Goal: Task Accomplishment & Management: Use online tool/utility

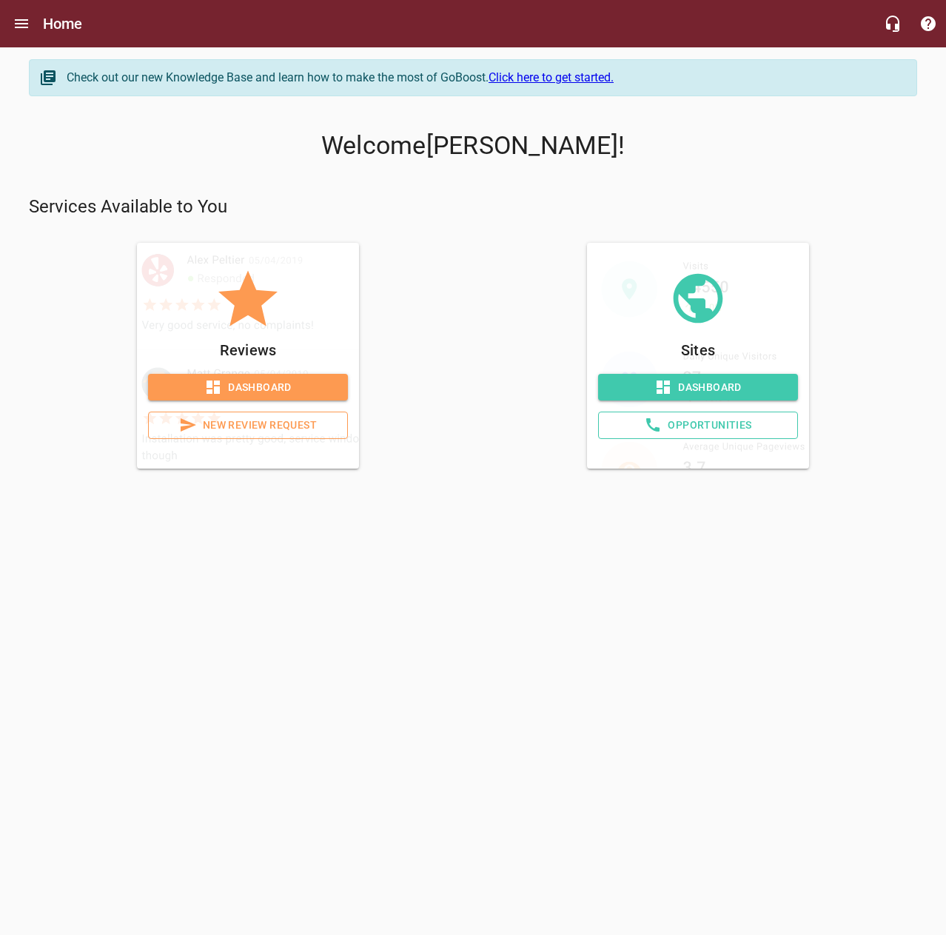
click at [306, 384] on span "Dashboard" at bounding box center [248, 387] width 176 height 19
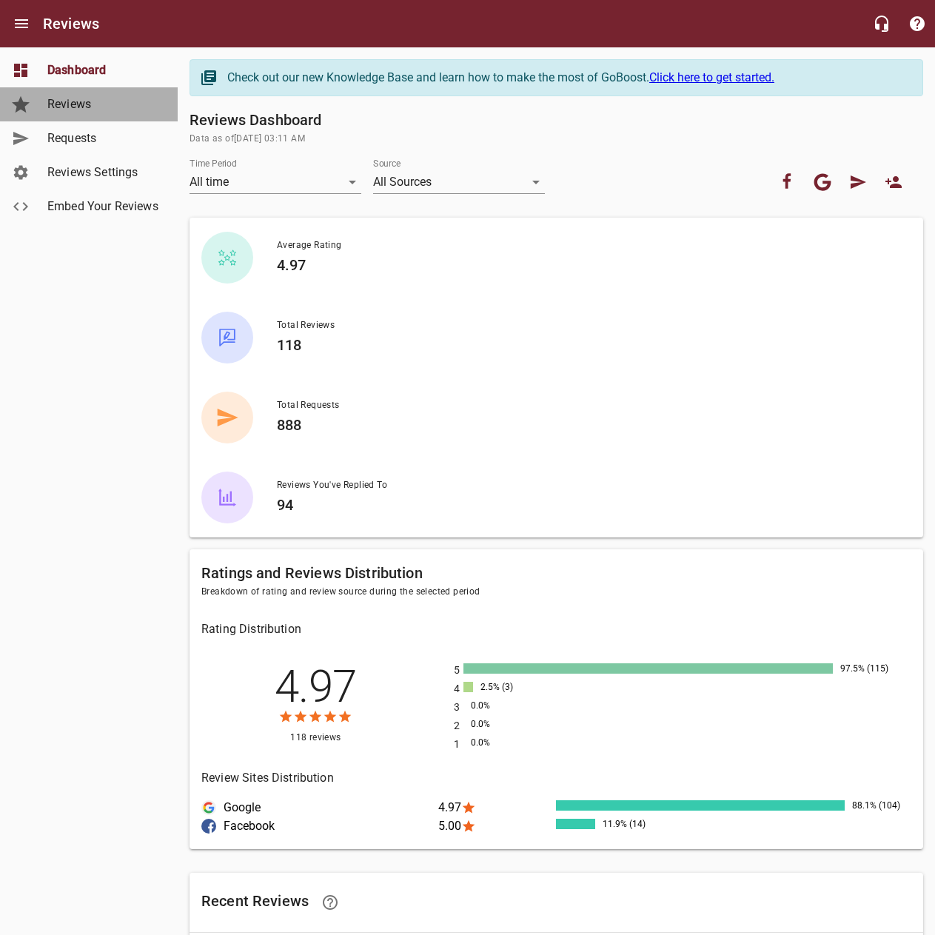
click at [109, 108] on span "Reviews" at bounding box center [103, 104] width 113 height 18
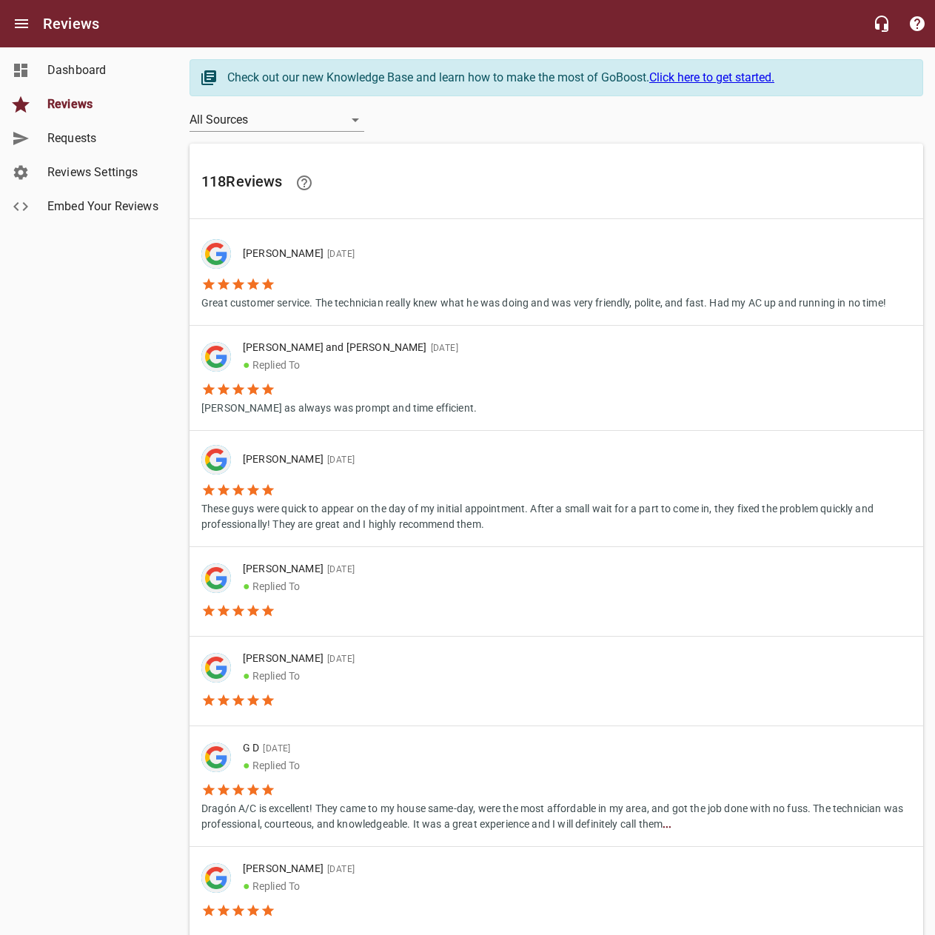
click at [124, 138] on span "Requests" at bounding box center [103, 139] width 113 height 18
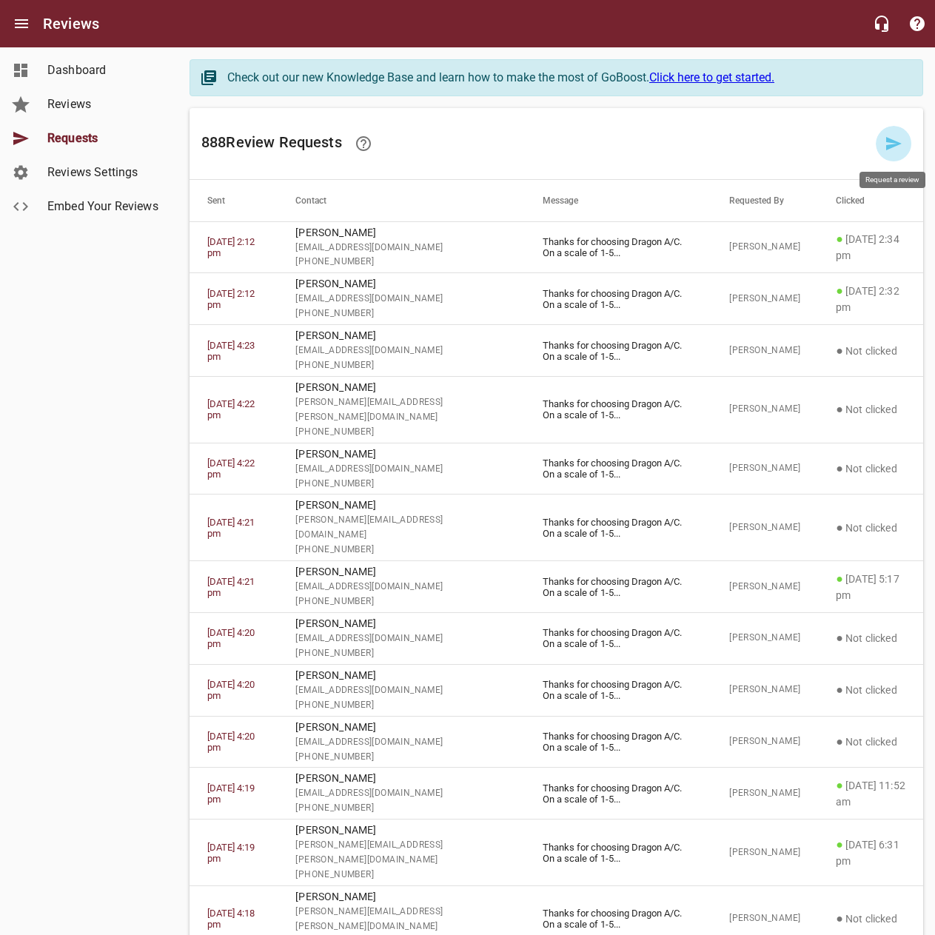
click at [887, 143] on icon at bounding box center [894, 144] width 18 height 18
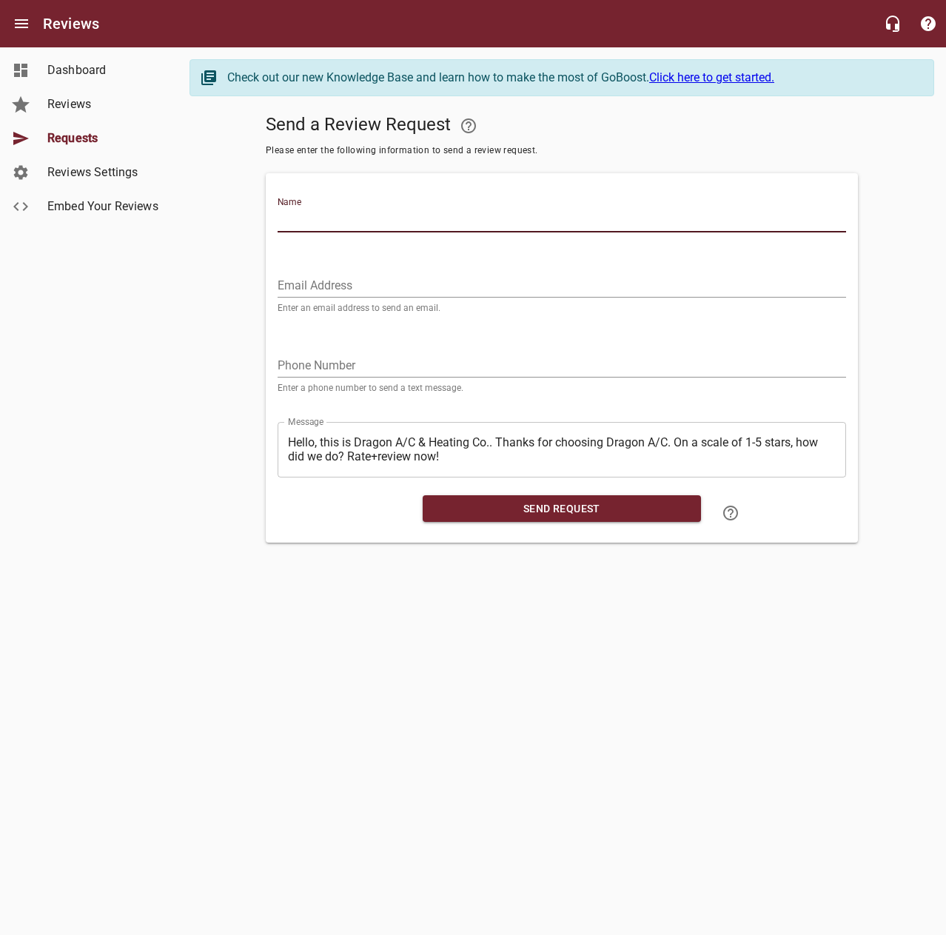
click at [587, 212] on input "Name" at bounding box center [562, 221] width 568 height 24
type input "[PERSON_NAME]"
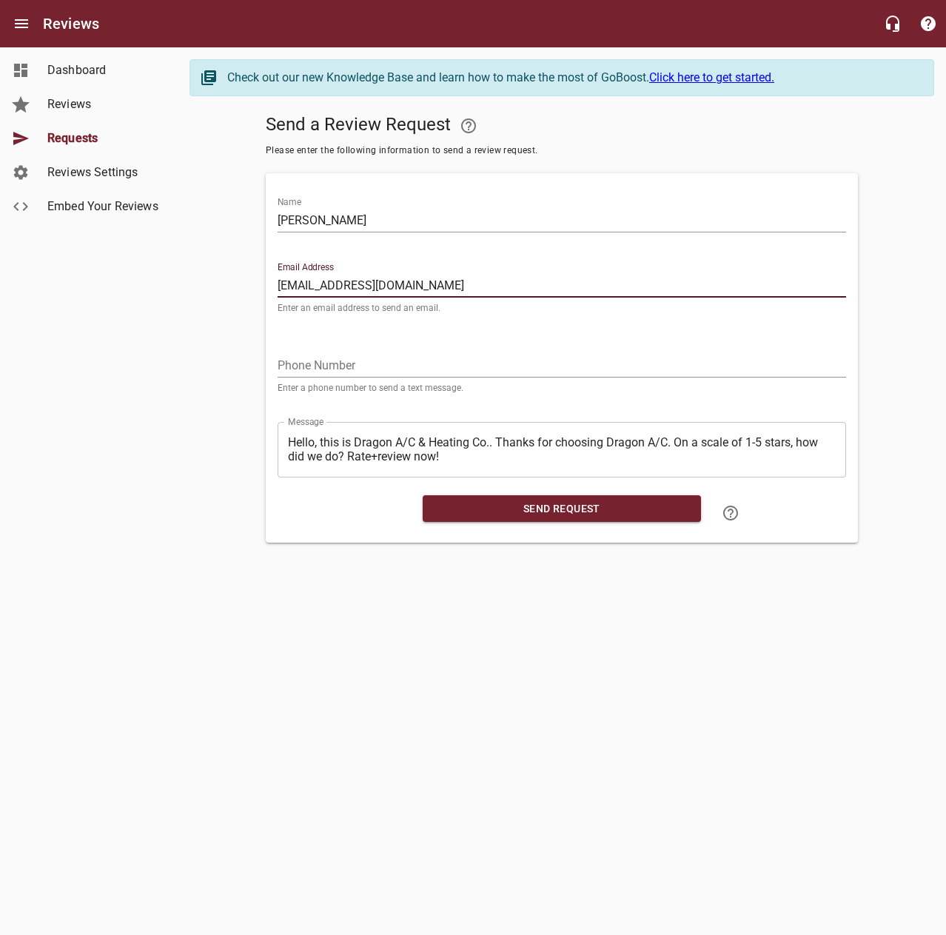
type input "[EMAIL_ADDRESS][DOMAIN_NAME]"
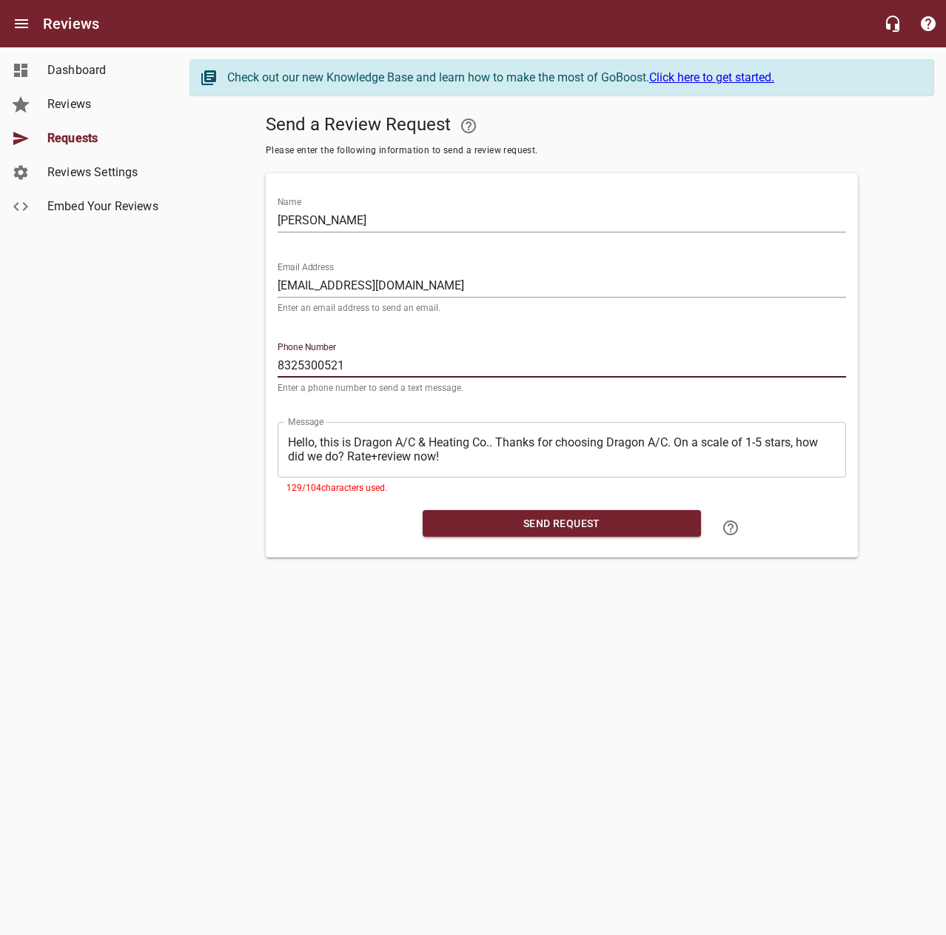
type input "8325300521"
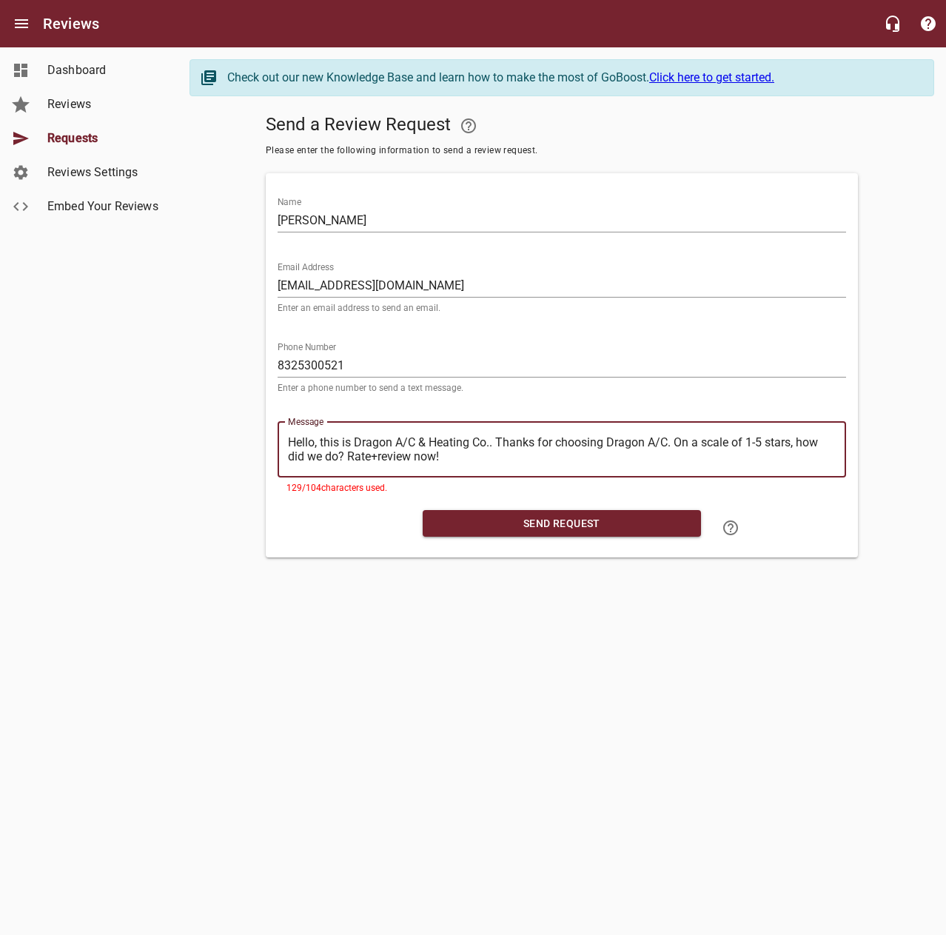
drag, startPoint x: 494, startPoint y: 440, endPoint x: 232, endPoint y: 429, distance: 261.6
click at [232, 429] on div "Send a Review Request Please enter the following information to send a review r…" at bounding box center [561, 332] width 745 height 449
type textarea "Thanks for choosing Dragon A/C. On a scale of 1-5 stars, how did we do? Rate+re…"
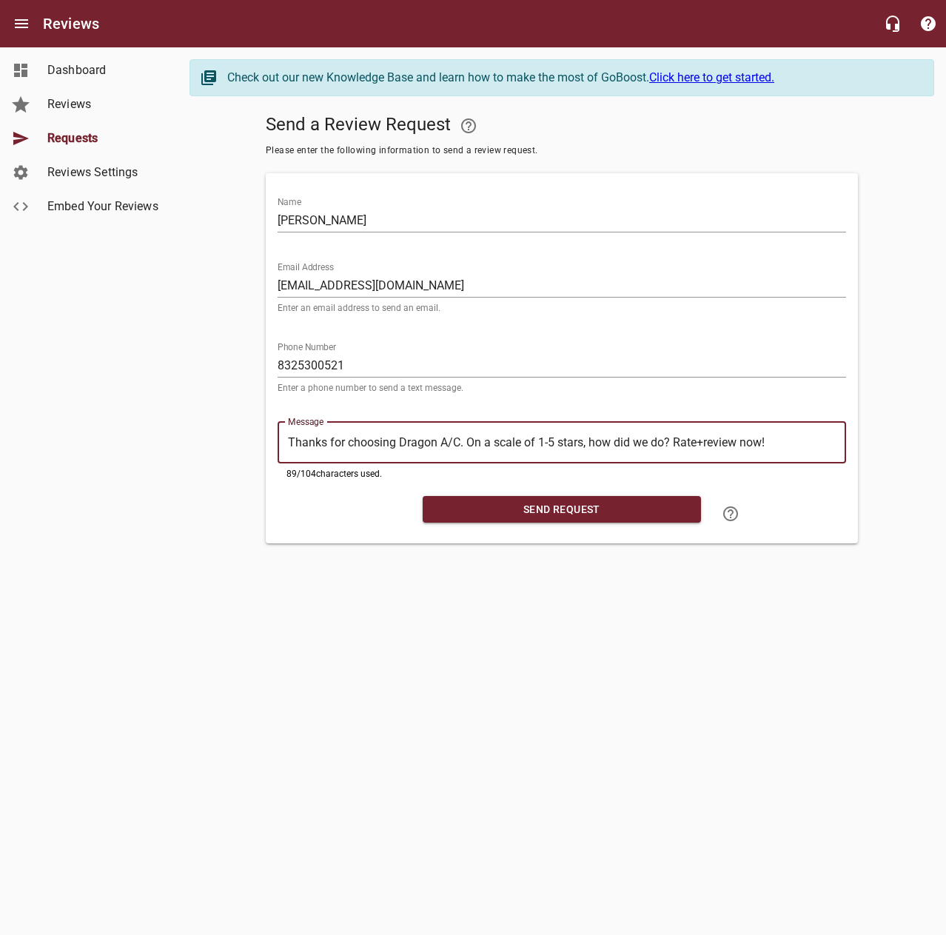
type textarea "Thanks for choosing Dragon A/C. On a scale of 1-5 stars, how did we do? Rate+re…"
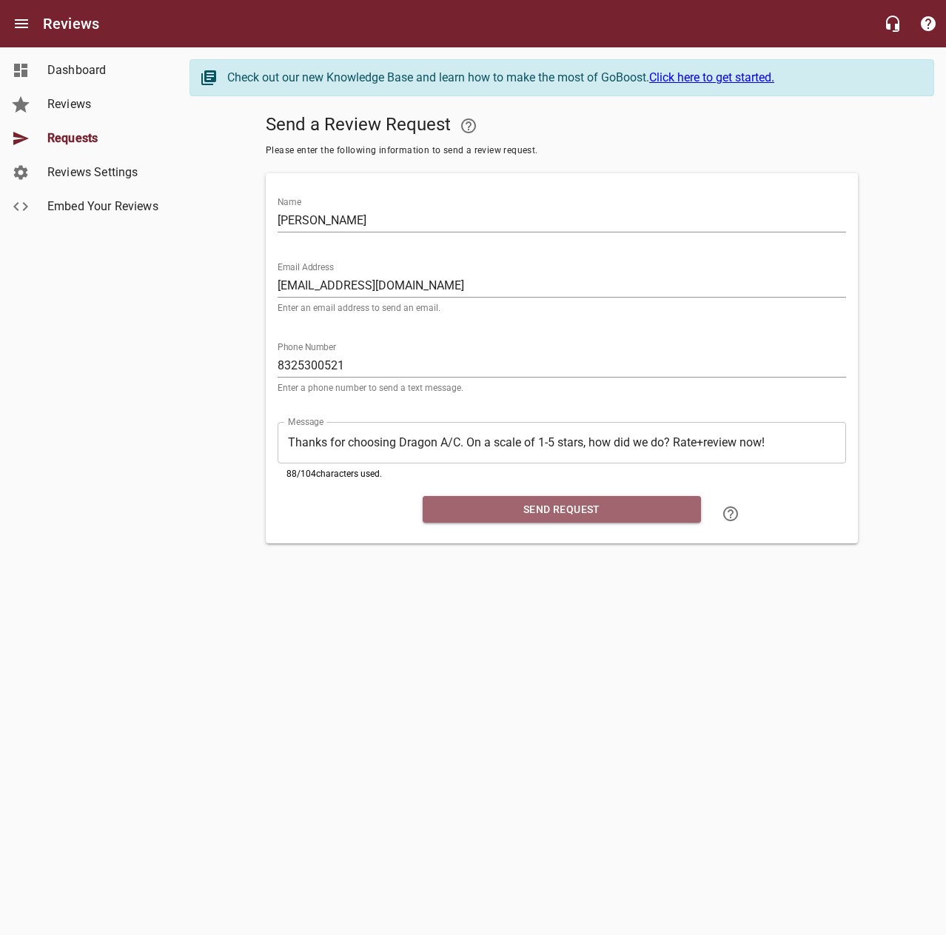
click at [546, 518] on span "Send Request" at bounding box center [562, 509] width 255 height 19
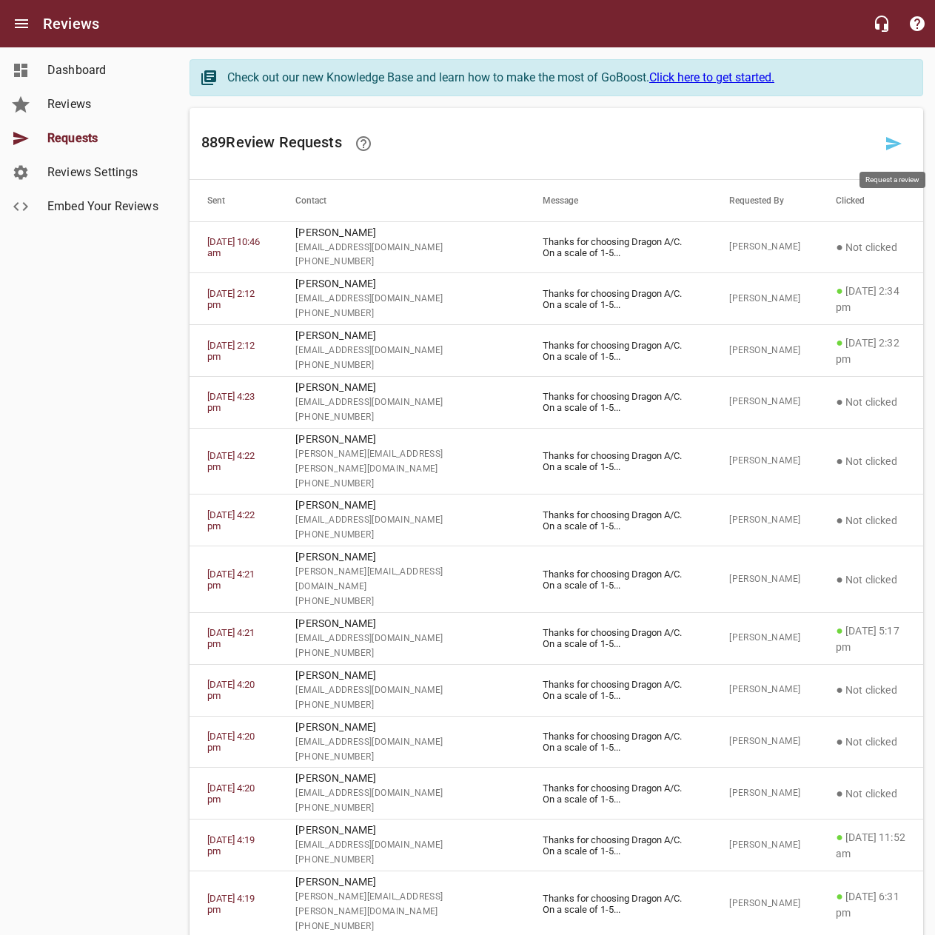
click at [885, 144] on icon at bounding box center [894, 144] width 18 height 18
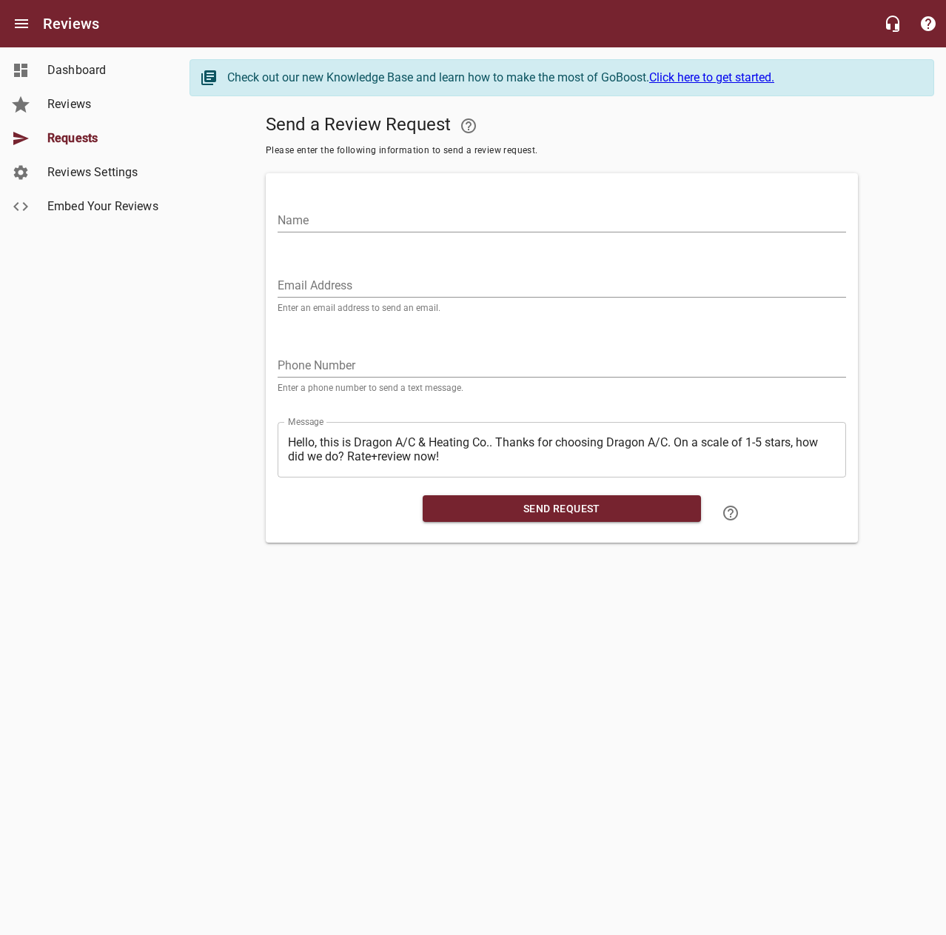
drag, startPoint x: 700, startPoint y: 221, endPoint x: 731, endPoint y: 189, distance: 44.5
click at [700, 219] on input "Name" at bounding box center [562, 221] width 568 height 24
type input "[PERSON_NAME]"
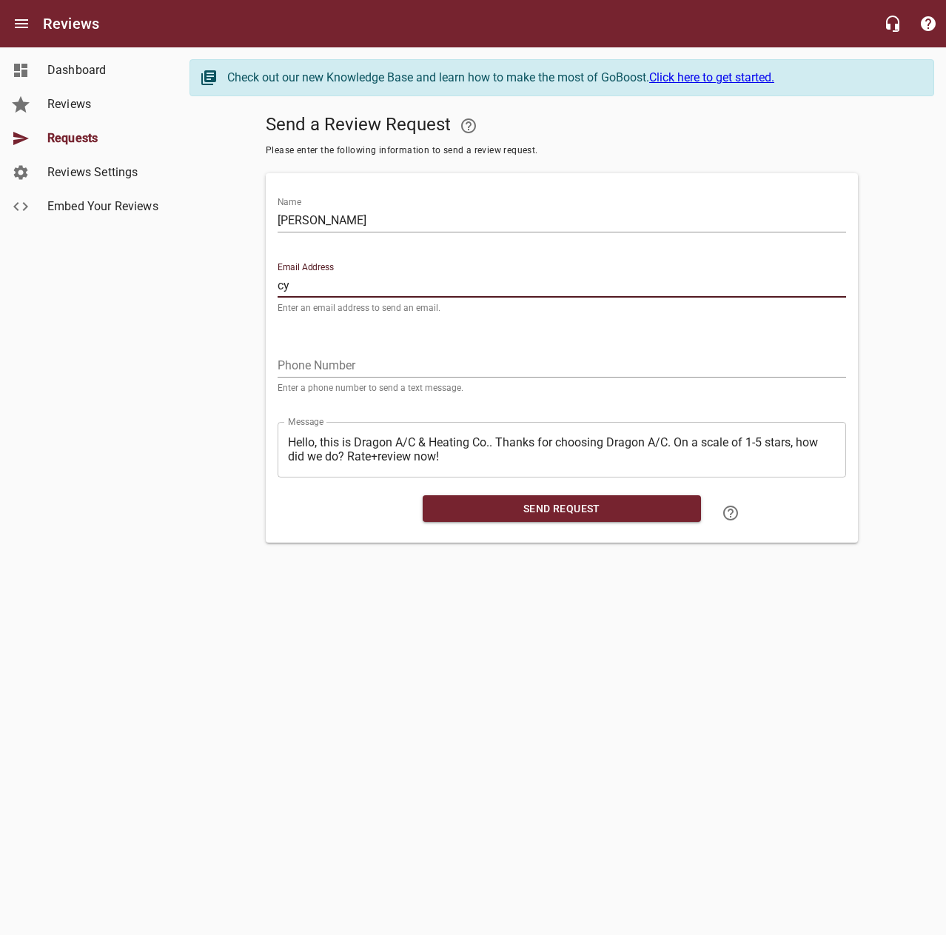
type input "c"
click at [591, 214] on input "[PERSON_NAME]" at bounding box center [562, 221] width 568 height 24
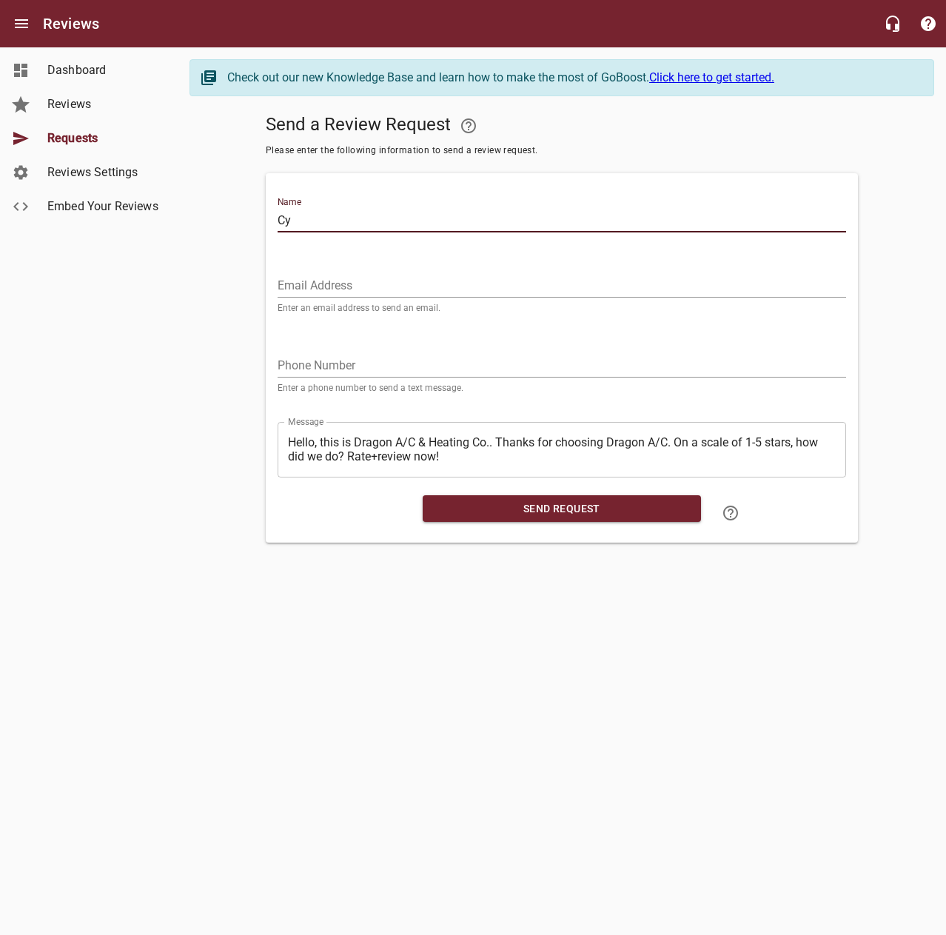
type input "C"
type input "[PERSON_NAME]"
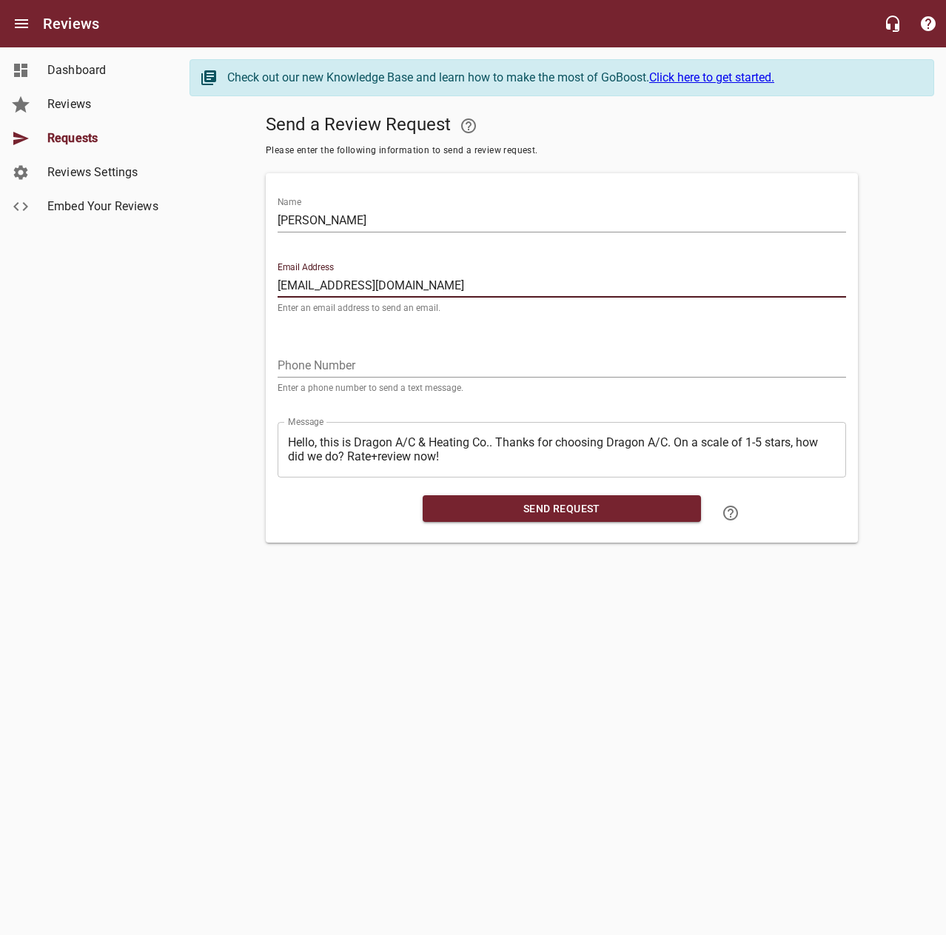
type input "[EMAIL_ADDRESS][DOMAIN_NAME]"
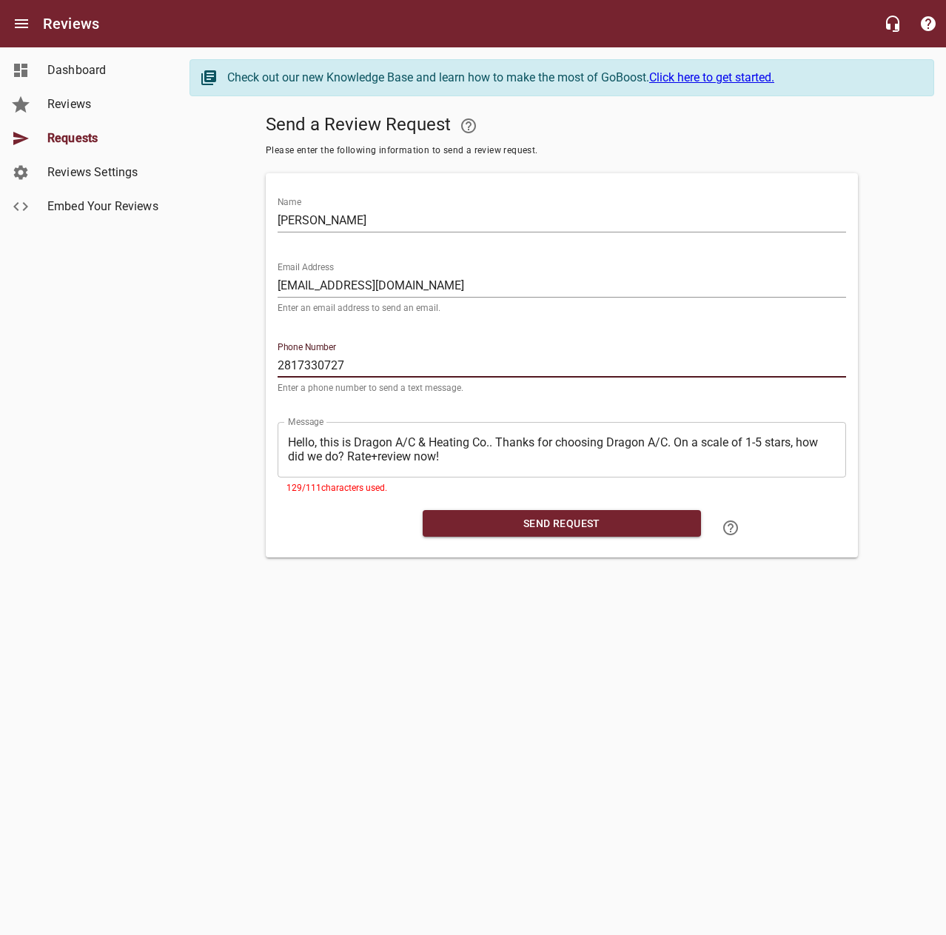
type input "2817330727"
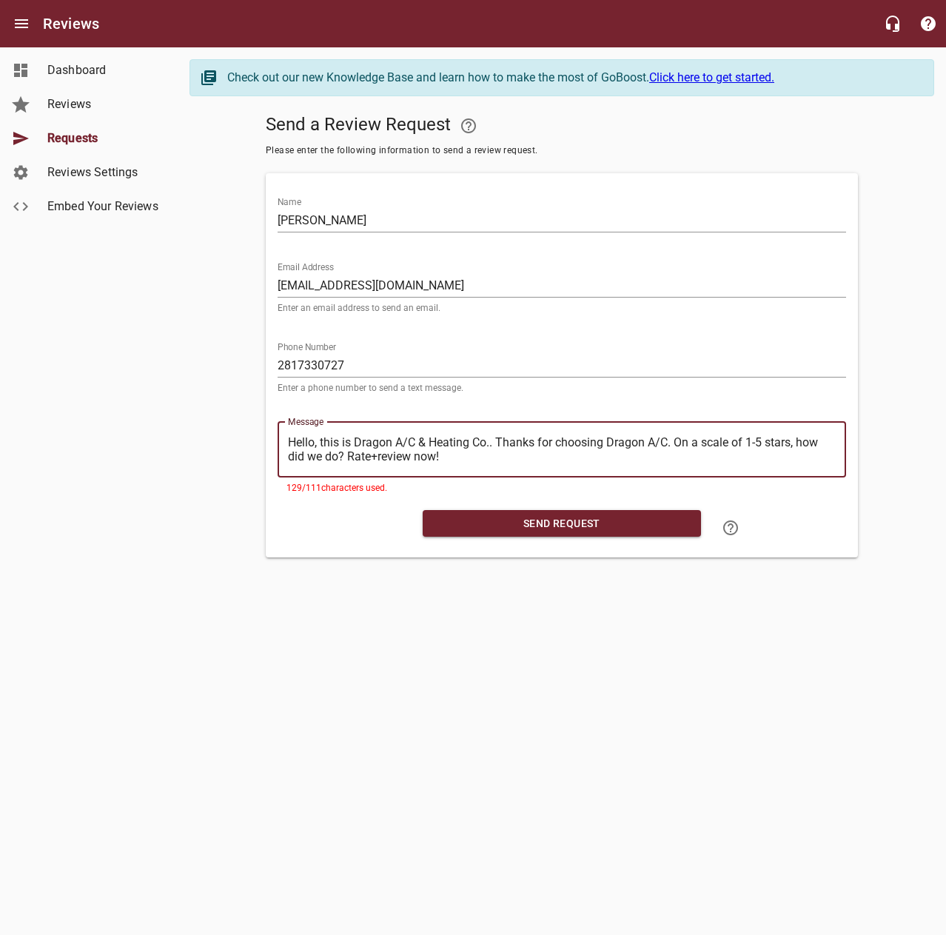
drag, startPoint x: 496, startPoint y: 442, endPoint x: 241, endPoint y: 432, distance: 254.8
click at [241, 432] on div "Send a Review Request Please enter the following information to send a review r…" at bounding box center [561, 332] width 745 height 449
type textarea "Thanks for choosing Dragon A/C. On a scale of 1-5 stars, how did we do? Rate+re…"
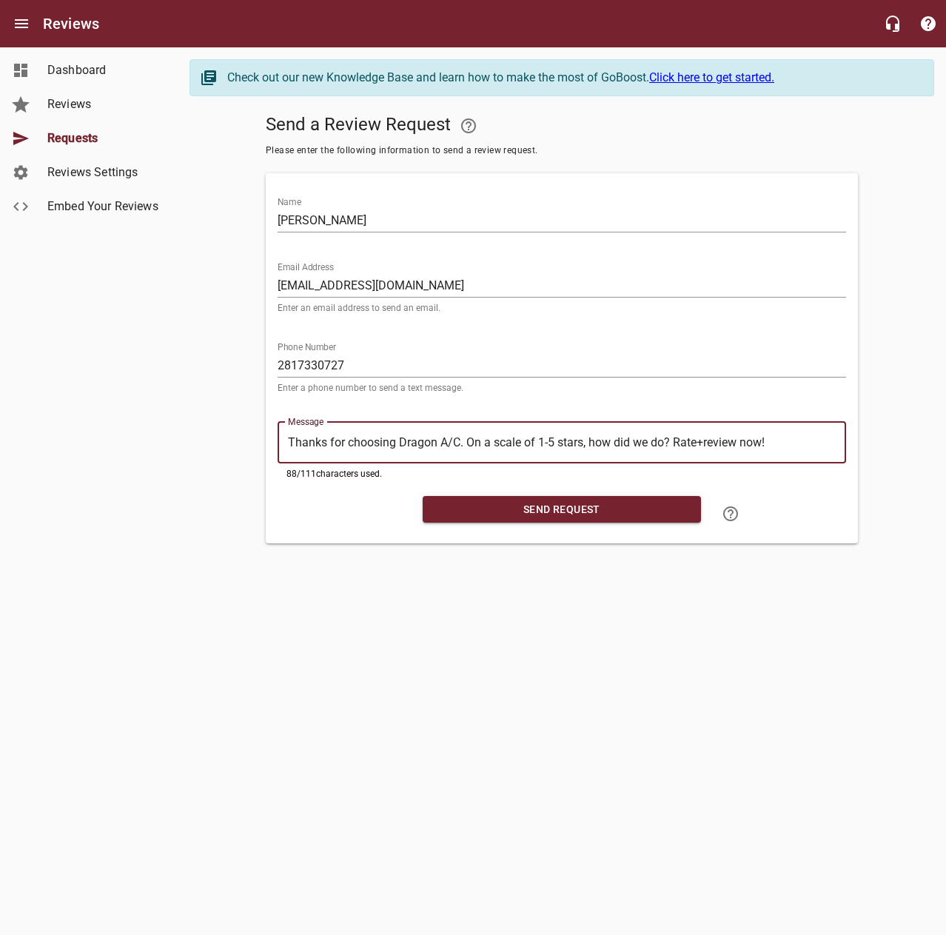
type textarea "Thanks for choosing Dragon A/C. On a scale of 1-5 stars, how did we do? Rate+re…"
click at [471, 511] on span "Send Request" at bounding box center [562, 509] width 255 height 19
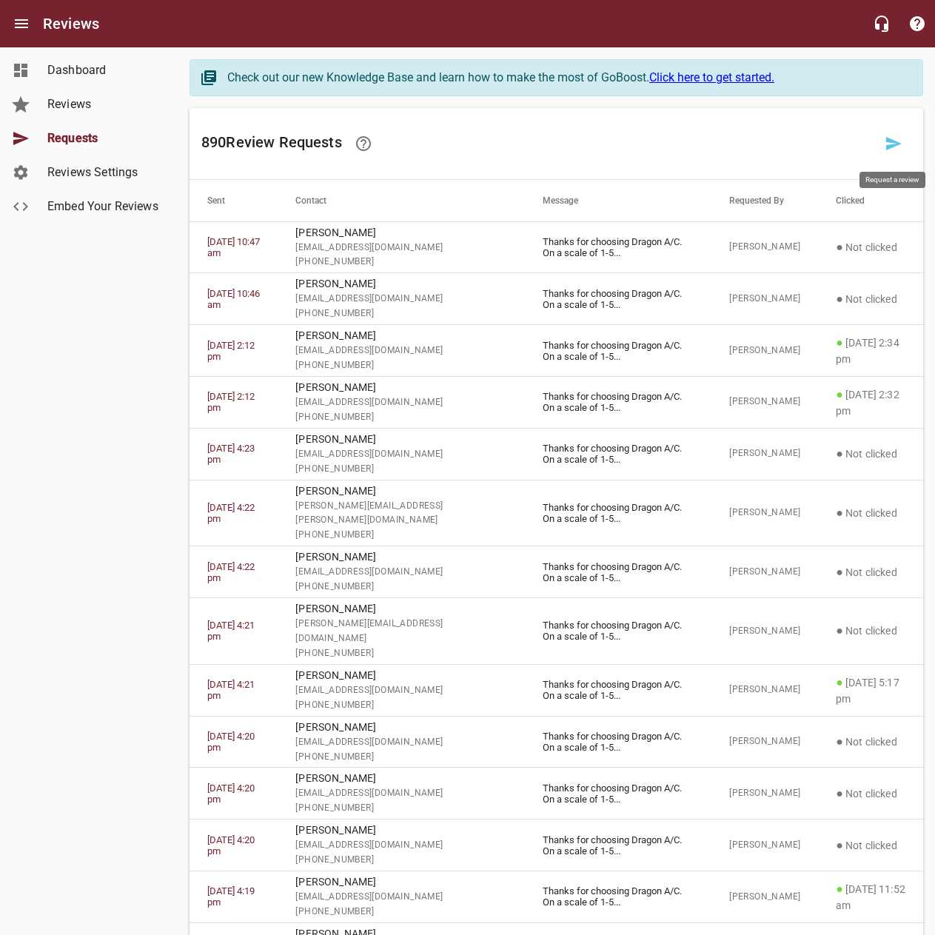
click at [895, 136] on icon at bounding box center [894, 144] width 18 height 18
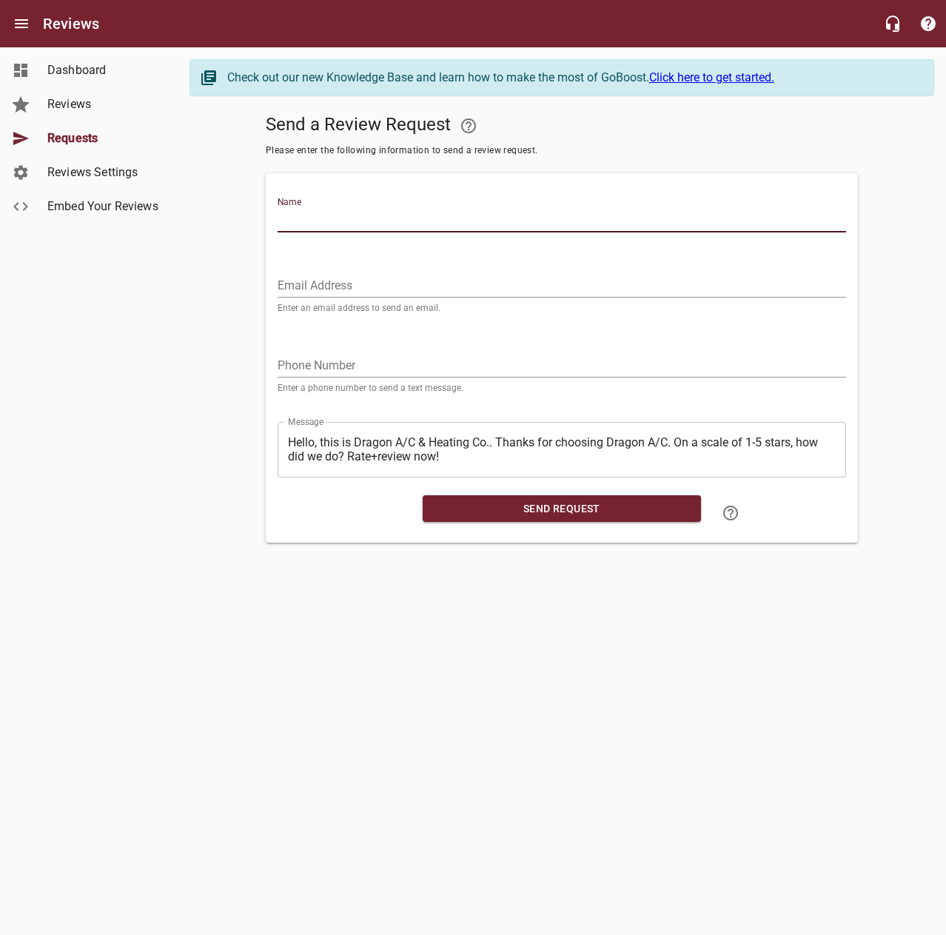
click at [772, 230] on input "Name" at bounding box center [562, 221] width 568 height 24
type input "[PERSON_NAME]"
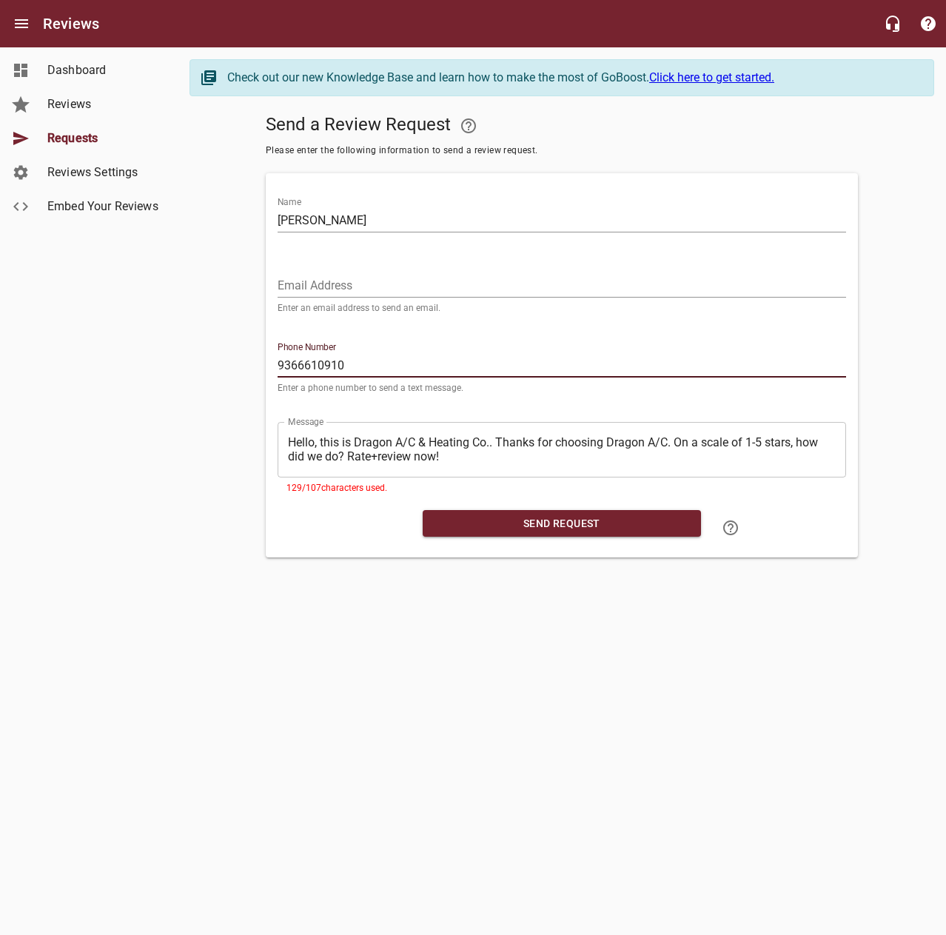
type input "9366610910"
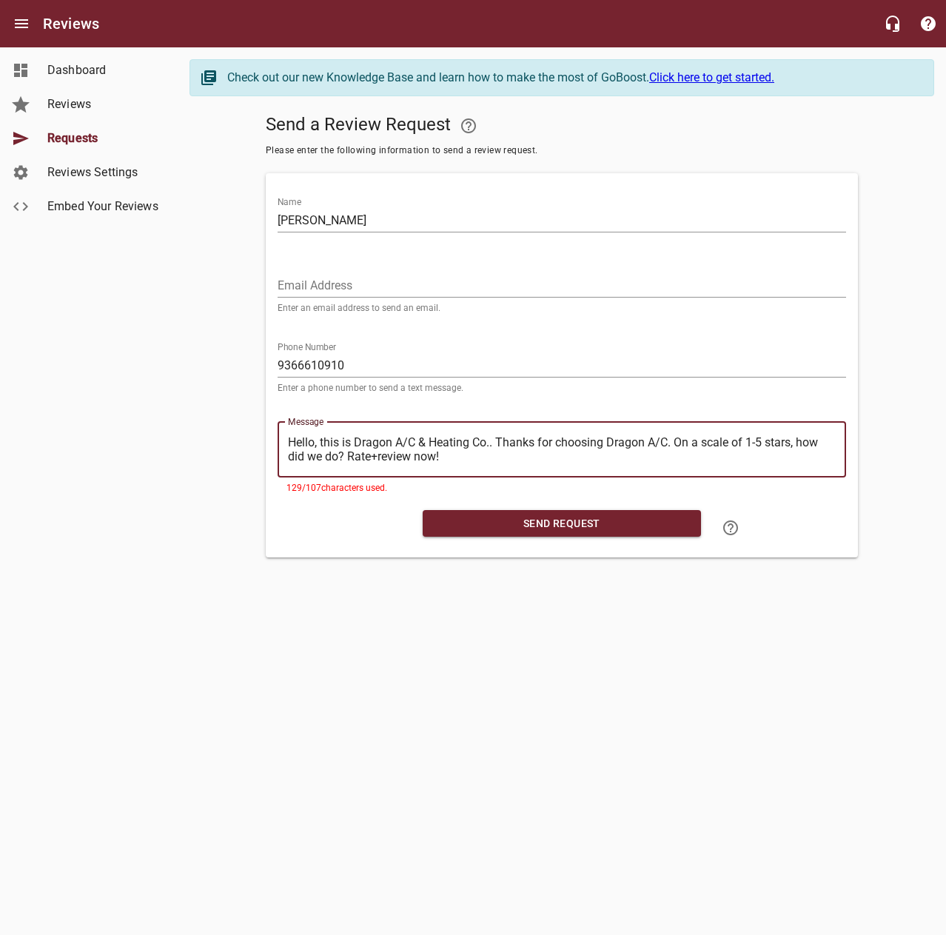
drag, startPoint x: 494, startPoint y: 441, endPoint x: 266, endPoint y: 442, distance: 228.0
click at [266, 442] on div "Name [PERSON_NAME] Email Address Enter an email address to send an email. Phone…" at bounding box center [562, 365] width 592 height 384
type textarea "Thanks for choosing Dragon A/C. On a scale of 1-5 stars, how did we do? Rate+re…"
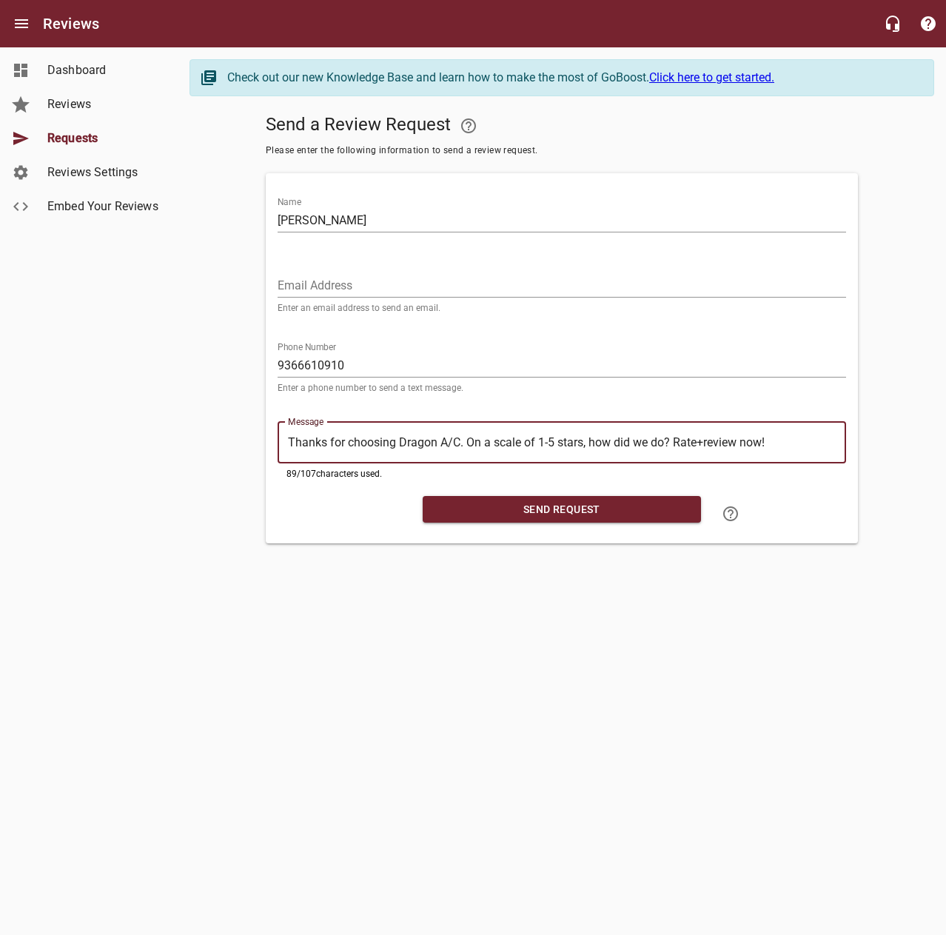
type textarea "Thanks for choosing Dragon A/C. On a scale of 1-5 stars, how did we do? Rate+re…"
click at [435, 509] on span "Send Request" at bounding box center [562, 509] width 255 height 19
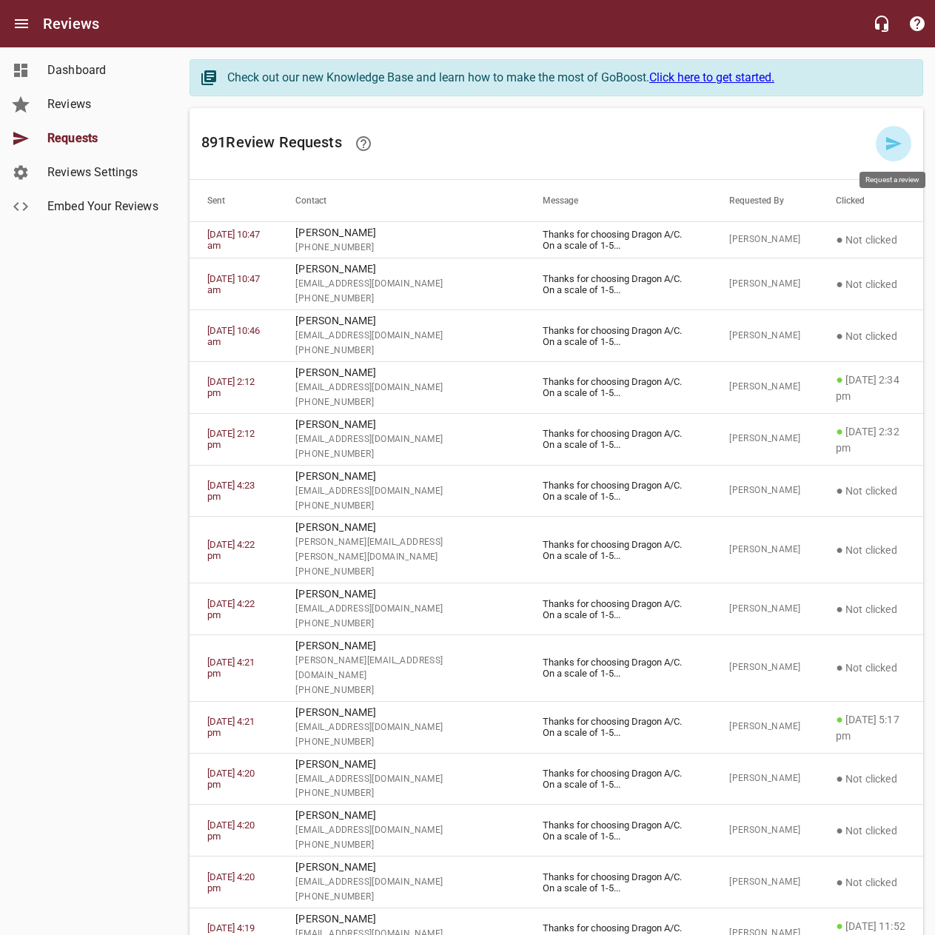
click at [902, 137] on icon at bounding box center [894, 144] width 18 height 18
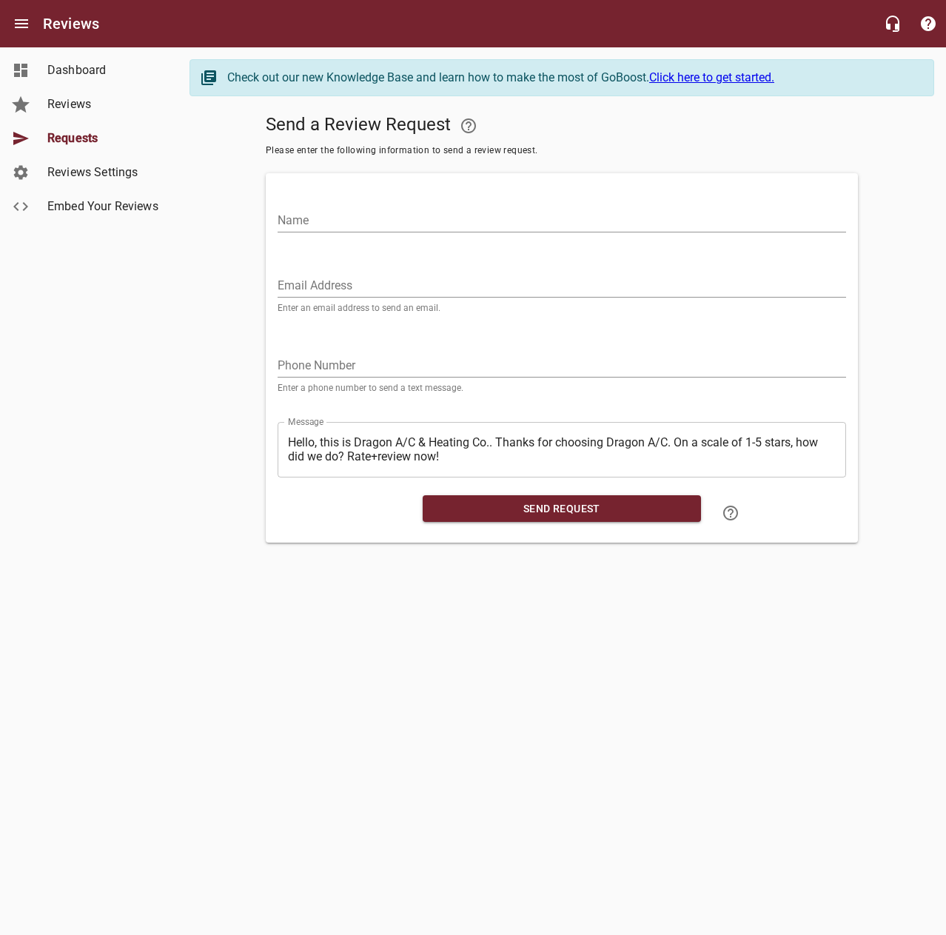
click at [787, 223] on input "Name" at bounding box center [562, 221] width 568 height 24
type input "[PERSON_NAME]"
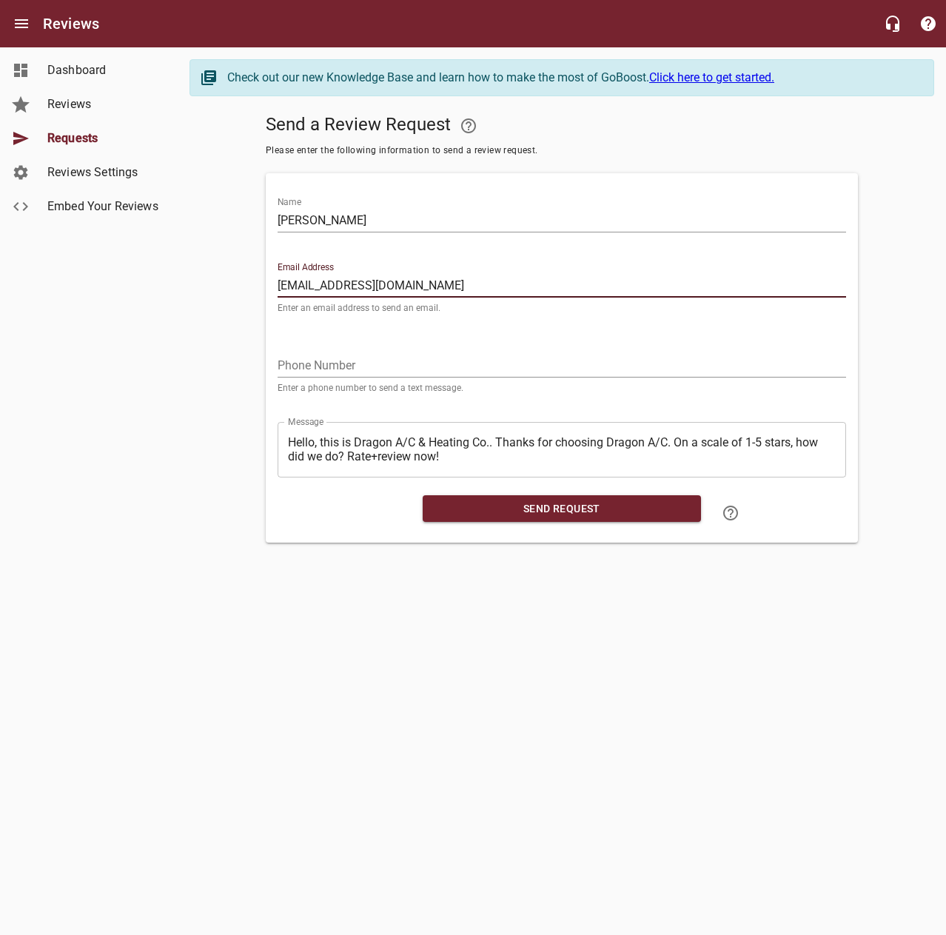
type input "[EMAIL_ADDRESS][DOMAIN_NAME]"
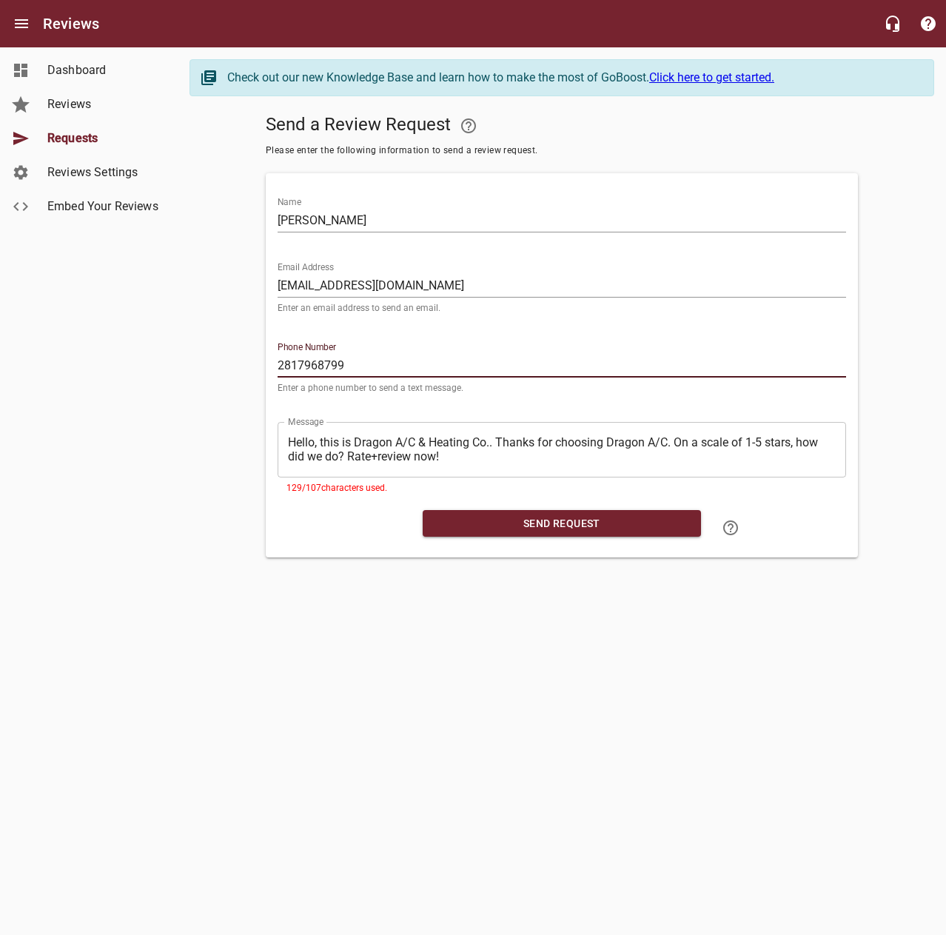
type input "2817968799"
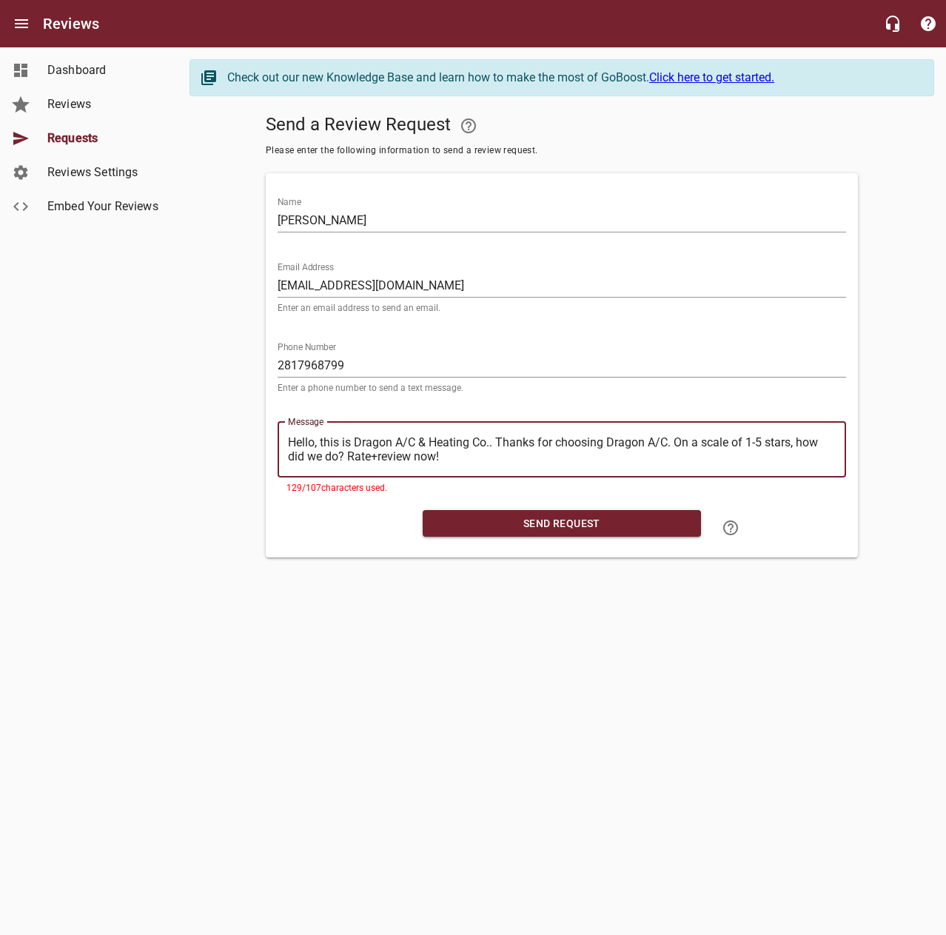
drag, startPoint x: 495, startPoint y: 435, endPoint x: 254, endPoint y: 437, distance: 241.3
click at [254, 437] on div "Send a Review Request Please enter the following information to send a review r…" at bounding box center [561, 332] width 745 height 449
type textarea "Thanks for choosing Dragon A/C. On a scale of 1-5 stars, how did we do? Rate+re…"
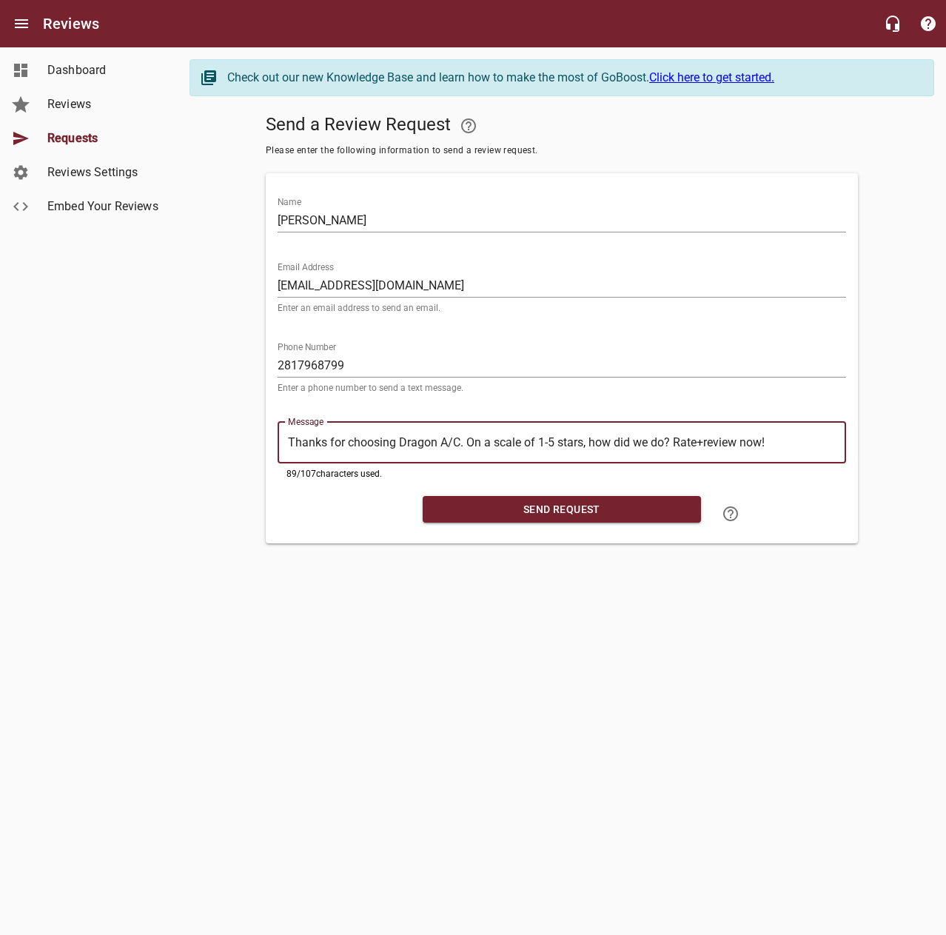
type textarea "Thanks for choosing Dragon A/C. On a scale of 1-5 stars, how did we do? Rate+re…"
click at [543, 513] on span "Send Request" at bounding box center [562, 509] width 255 height 19
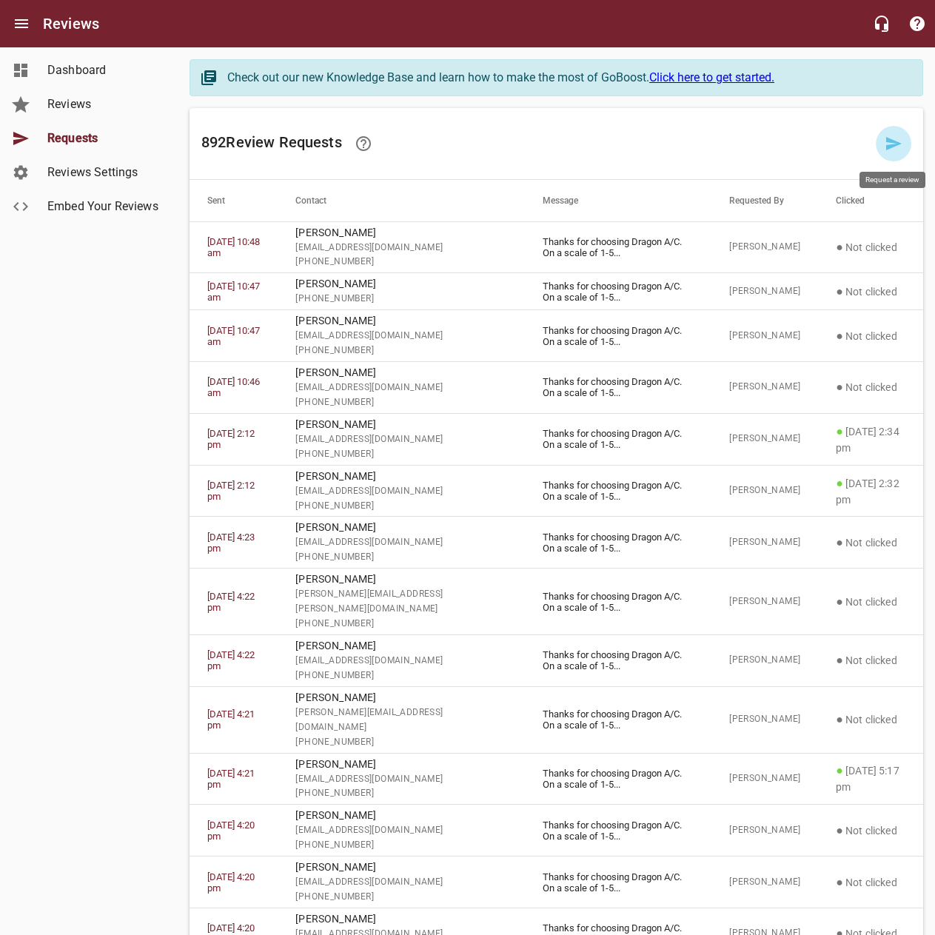
click at [888, 138] on icon at bounding box center [894, 144] width 18 height 18
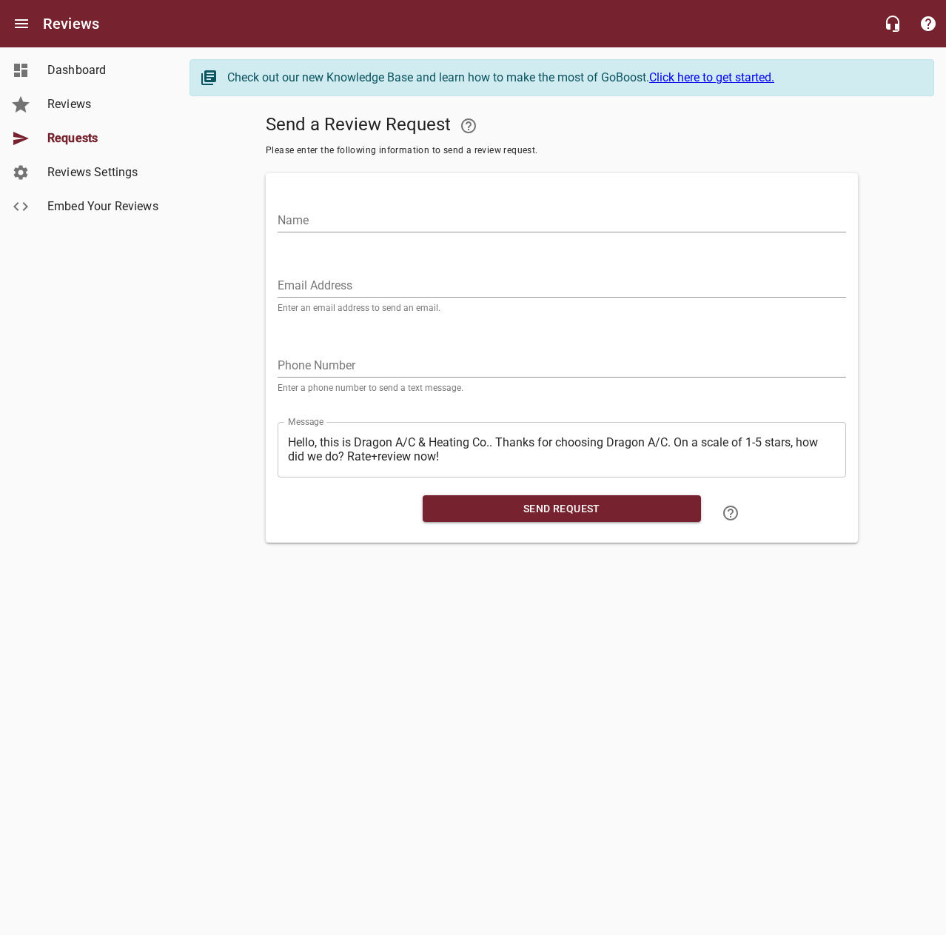
drag, startPoint x: 805, startPoint y: 223, endPoint x: 880, endPoint y: 164, distance: 96.0
click at [805, 222] on input "Name" at bounding box center [562, 221] width 568 height 24
type input "[PERSON_NAME]"
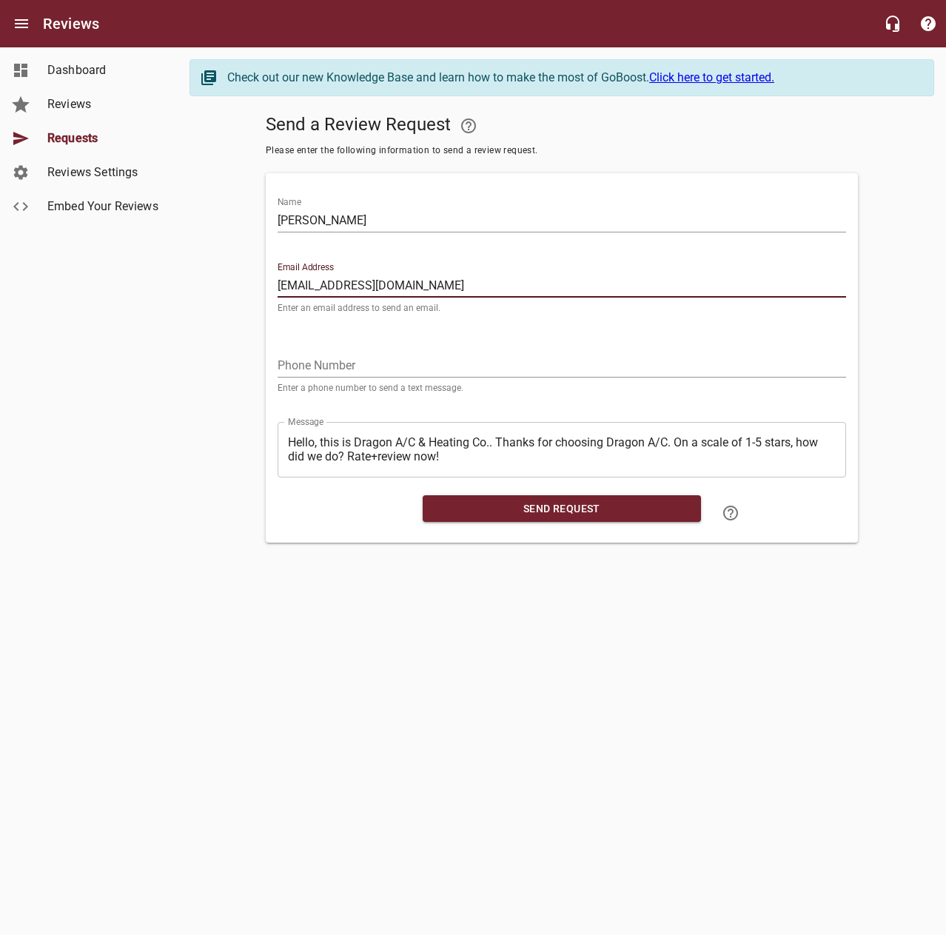
type input "[EMAIL_ADDRESS][DOMAIN_NAME]"
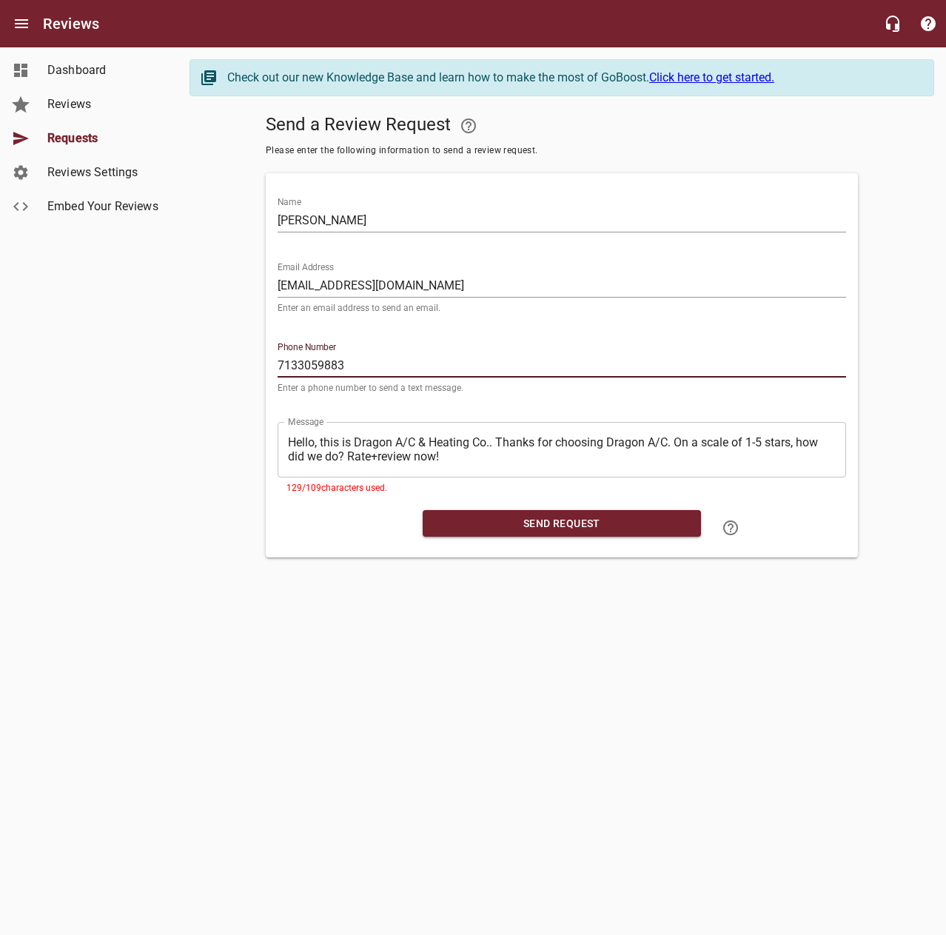
type input "7133059883"
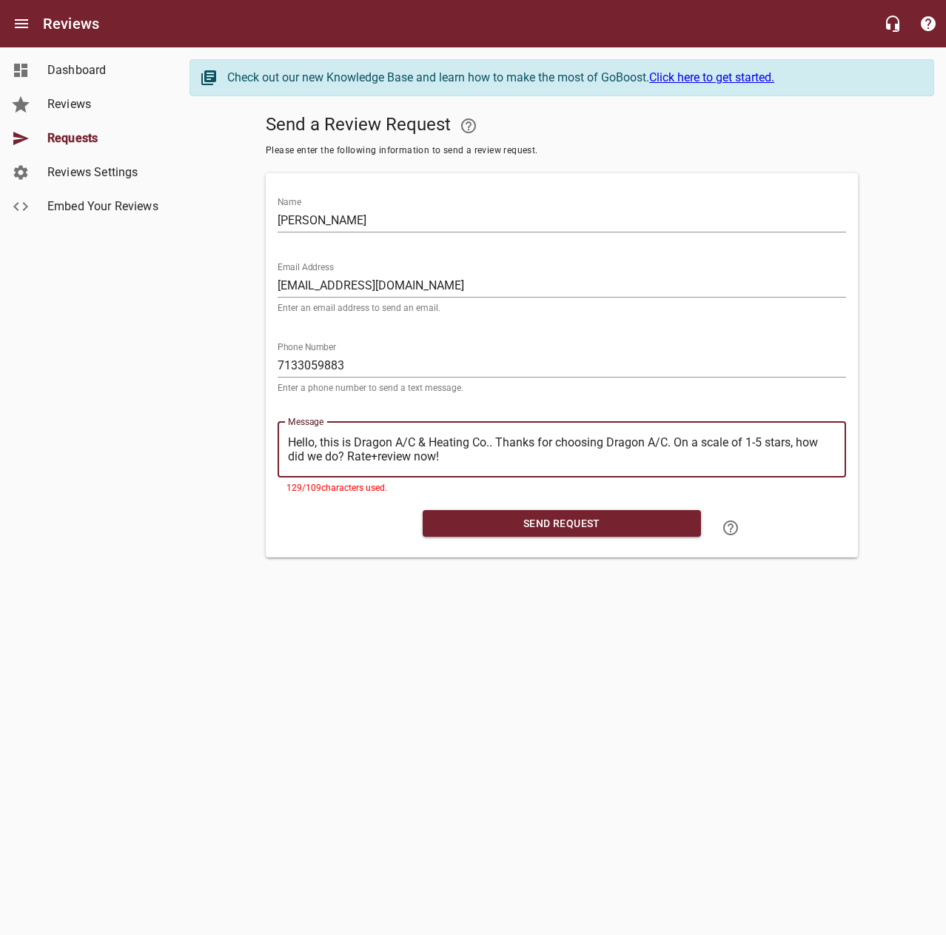
drag, startPoint x: 492, startPoint y: 440, endPoint x: 279, endPoint y: 425, distance: 213.7
click at [279, 425] on div "​ Hello, this is Dragon A/C & Heating Co.. Thanks for choosing Dragon A/C. On a…" at bounding box center [562, 450] width 568 height 56
type textarea ". Thanks for choosing Dragon A/C. On a scale of 1-5 stars, how did we do? Rate+…"
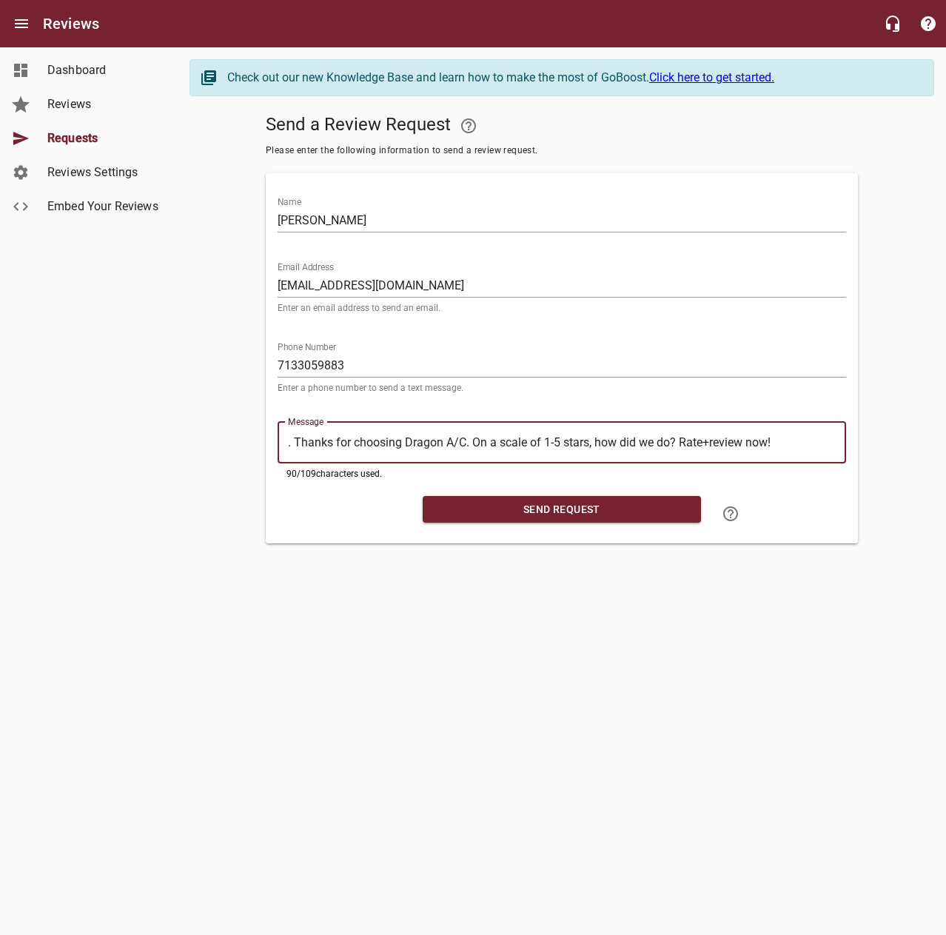
type textarea ".Thanks for choosing Dragon A/C. On a scale of 1-5 stars, how did we do? Rate+r…"
type textarea "Thanks for choosing Dragon A/C. On a scale of 1-5 stars, how did we do? Rate+re…"
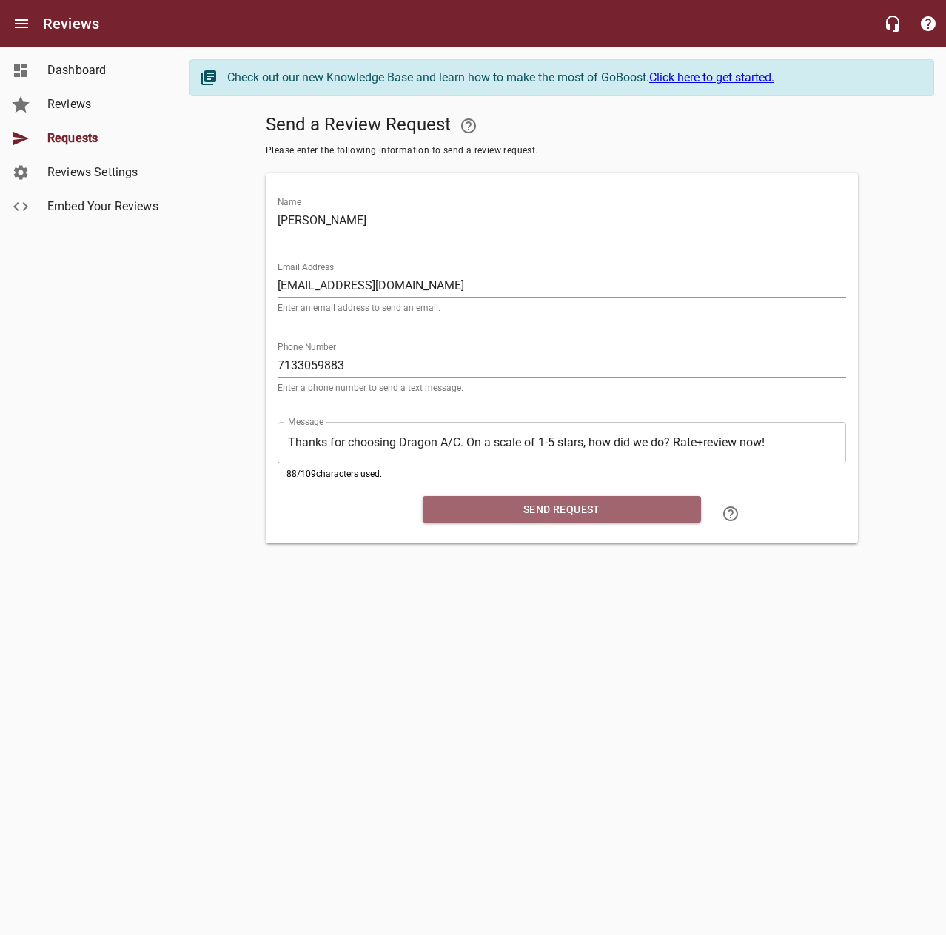
click at [479, 503] on span "Send Request" at bounding box center [562, 509] width 255 height 19
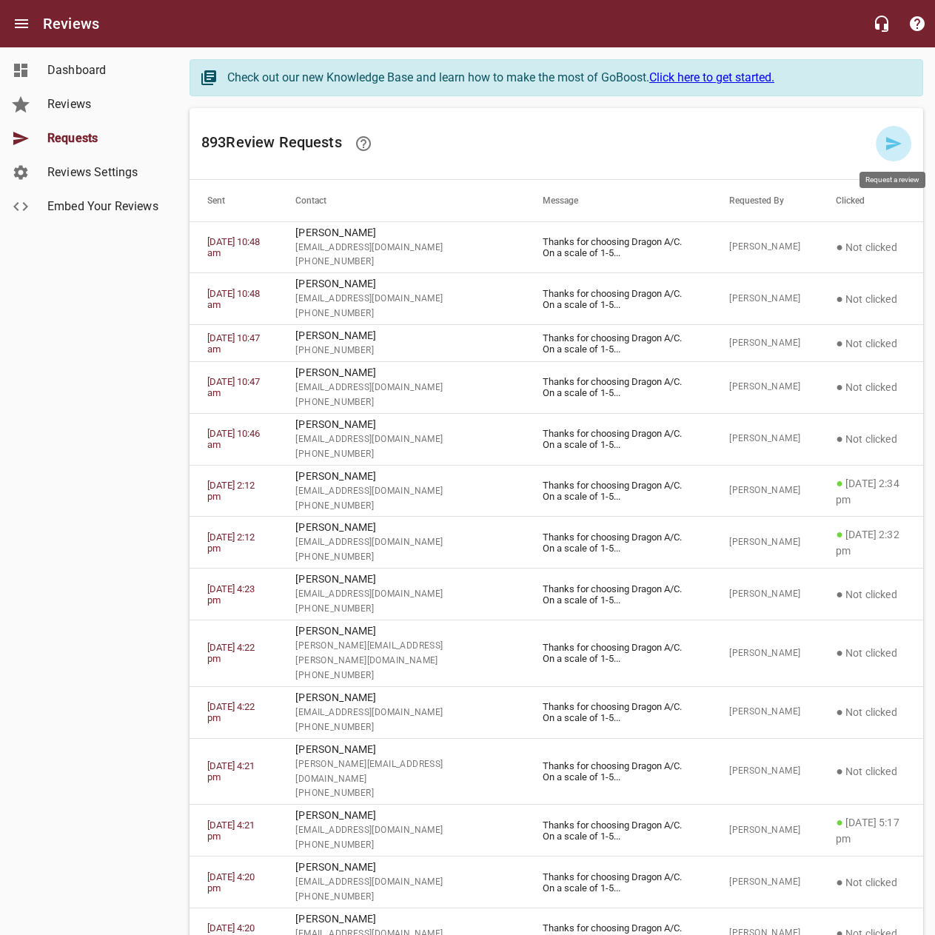
click at [882, 145] on link at bounding box center [894, 144] width 36 height 36
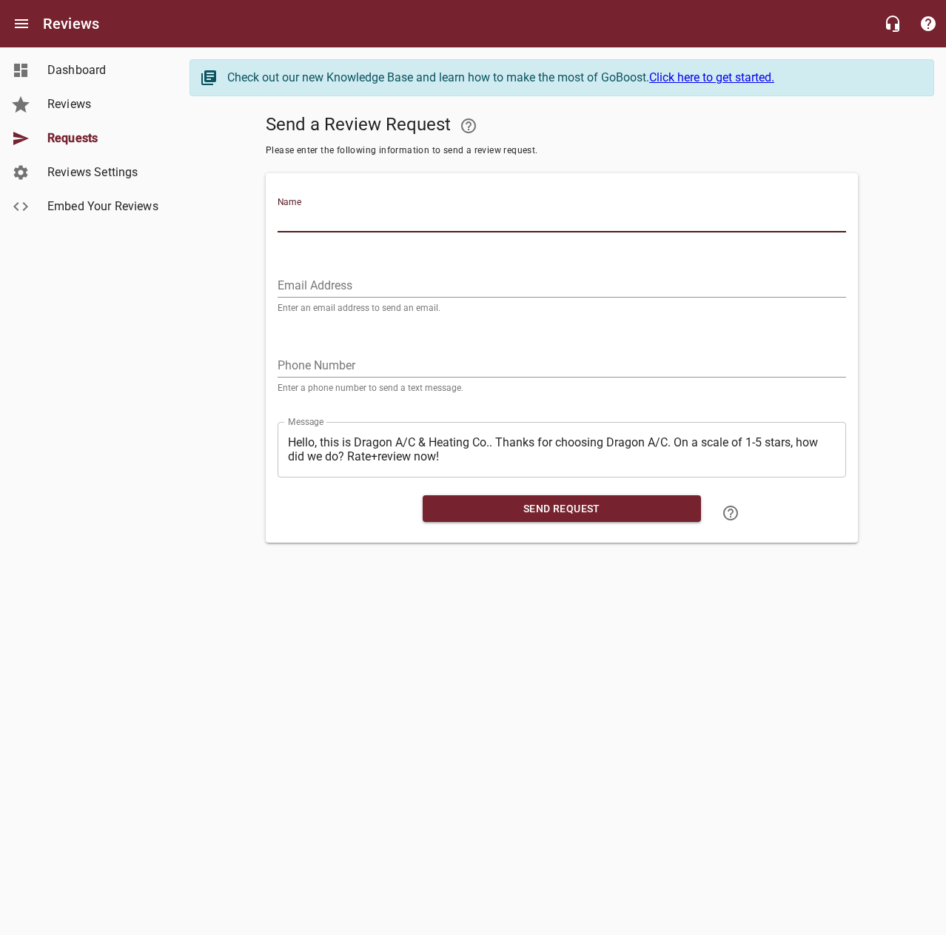
drag, startPoint x: 802, startPoint y: 217, endPoint x: 832, endPoint y: 148, distance: 74.9
click at [802, 216] on input "Name" at bounding box center [562, 221] width 568 height 24
type input "[PERSON_NAME]"
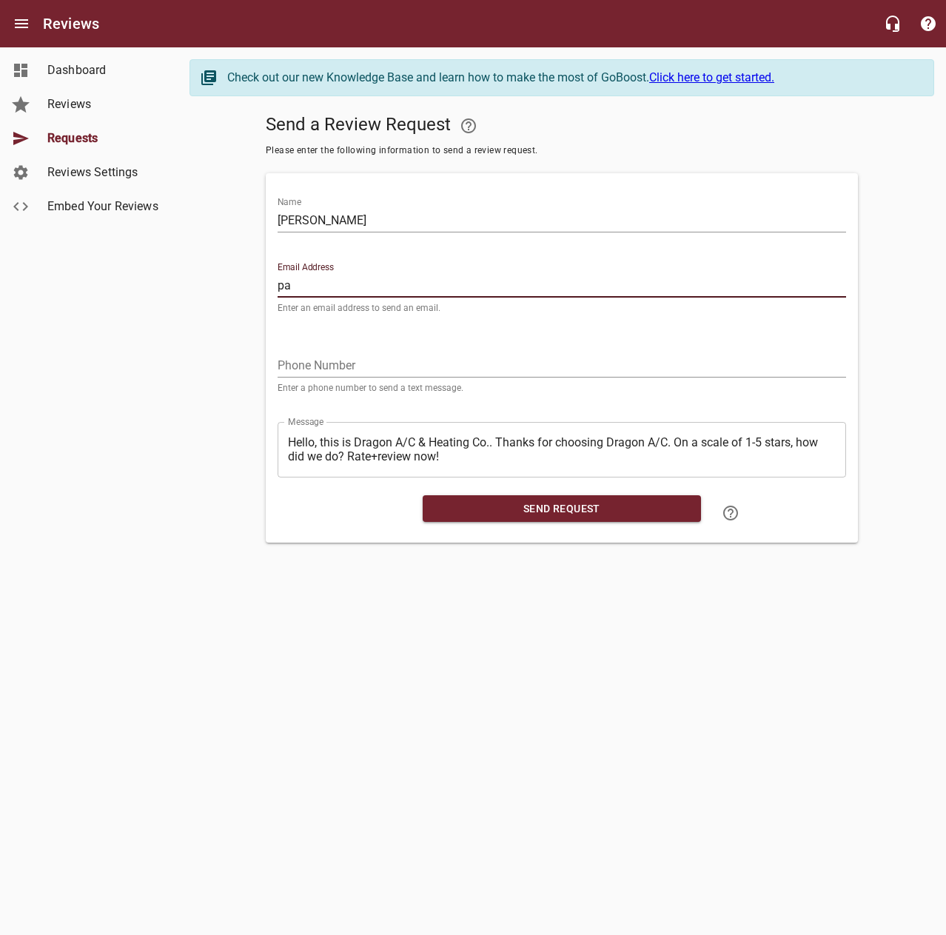
click at [625, 283] on input "pa" at bounding box center [562, 286] width 568 height 24
type input "[EMAIL_ADDRESS][DOMAIN_NAME]"
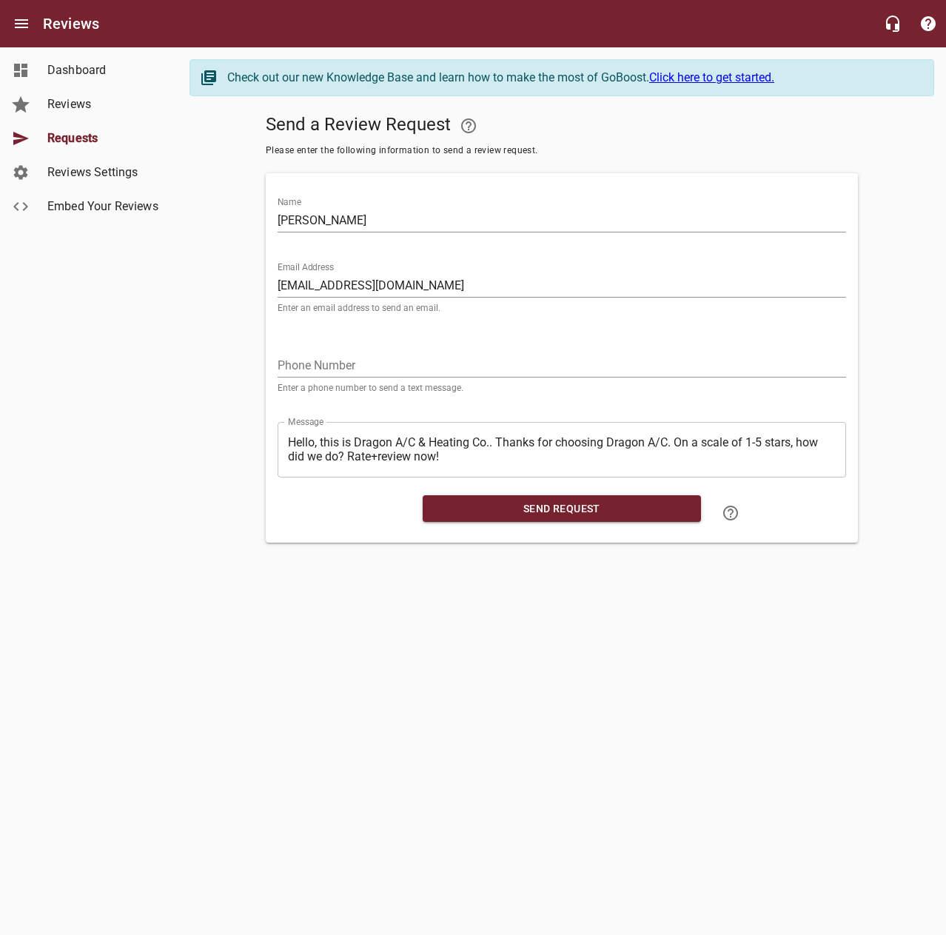
click at [438, 360] on input "tel" at bounding box center [562, 366] width 568 height 24
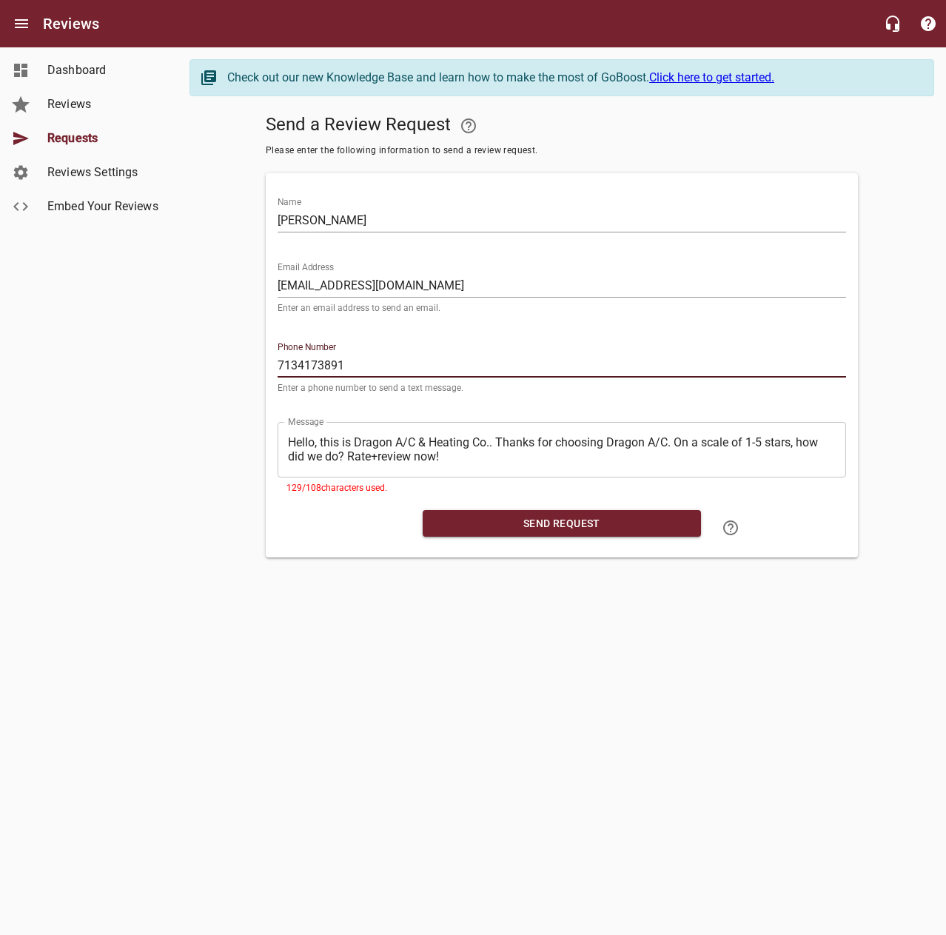
type input "7134173891"
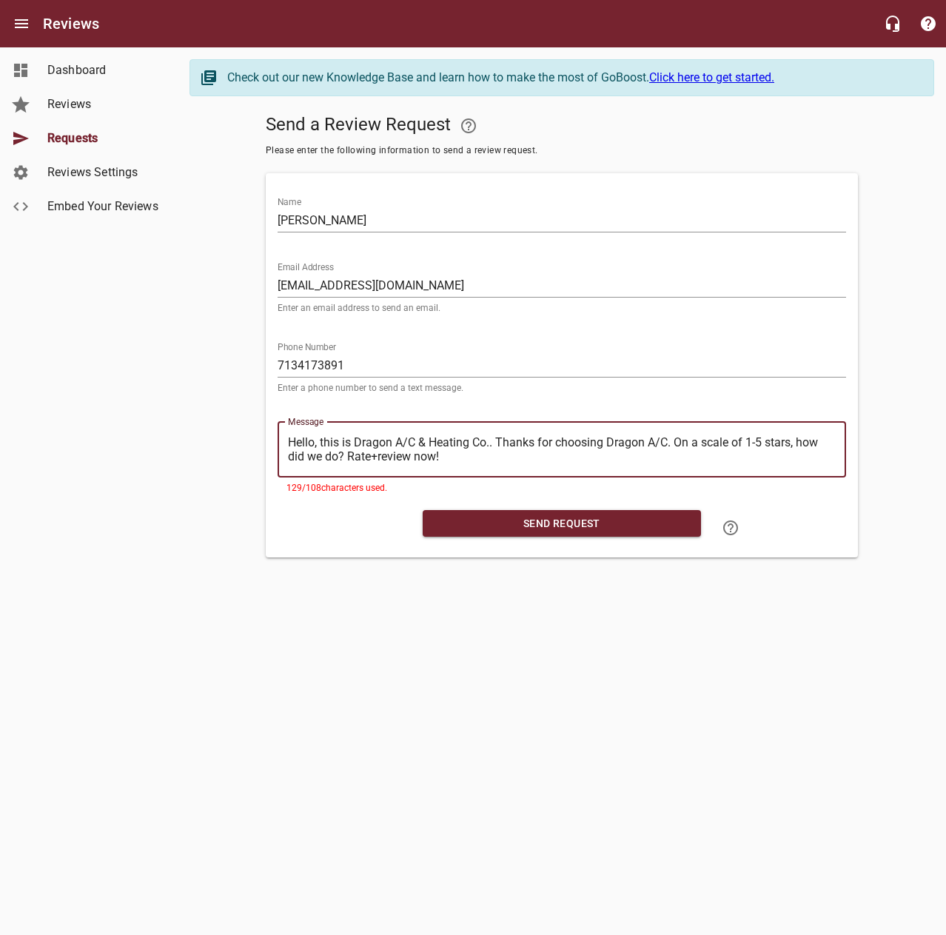
drag, startPoint x: 493, startPoint y: 442, endPoint x: 261, endPoint y: 430, distance: 232.0
click at [261, 430] on div "Send a Review Request Please enter the following information to send a review r…" at bounding box center [561, 332] width 745 height 449
type textarea "Thanks for choosing Dragon A/C. On a scale of 1-5 stars, how did we do? Rate+re…"
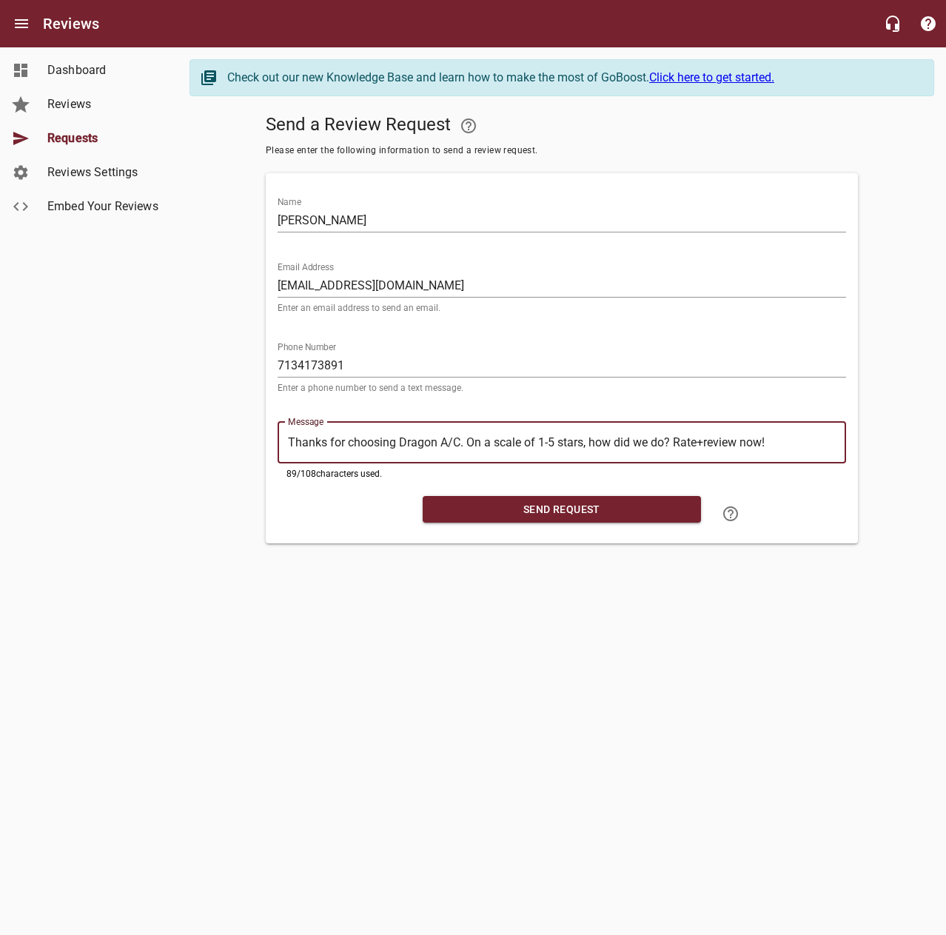
type textarea "Thanks for choosing Dragon A/C. On a scale of 1-5 stars, how did we do? Rate+re…"
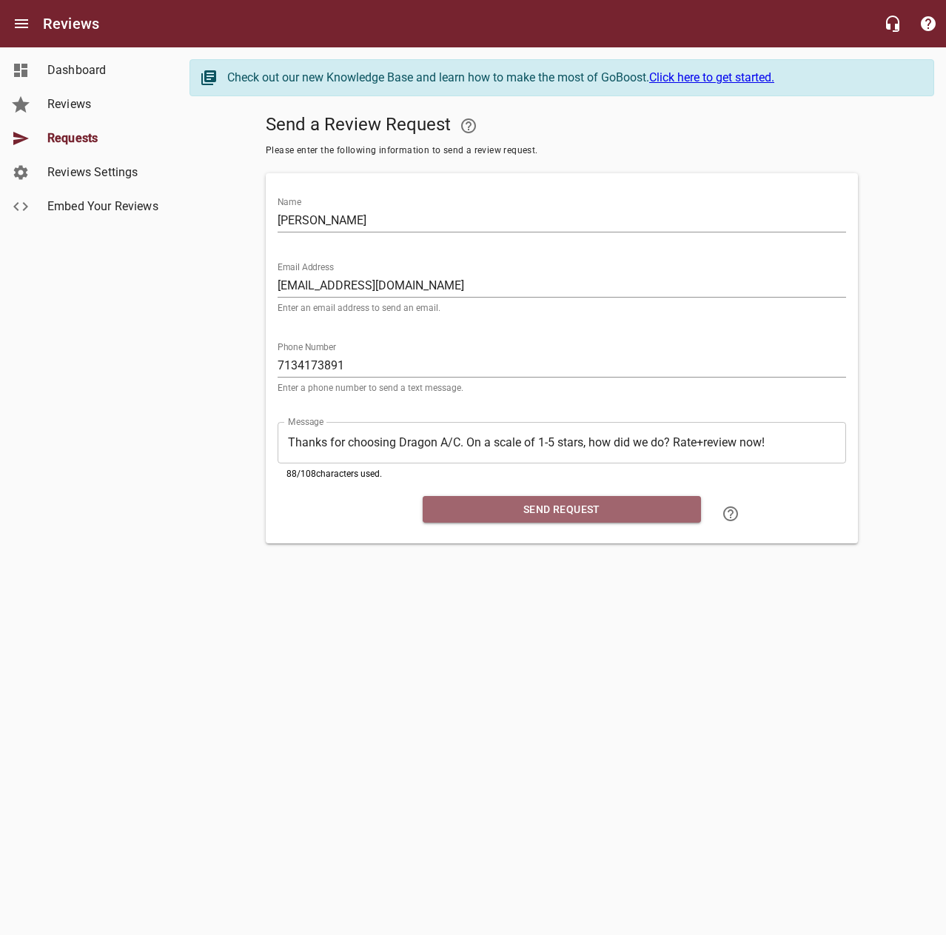
click at [574, 511] on span "Send Request" at bounding box center [562, 509] width 255 height 19
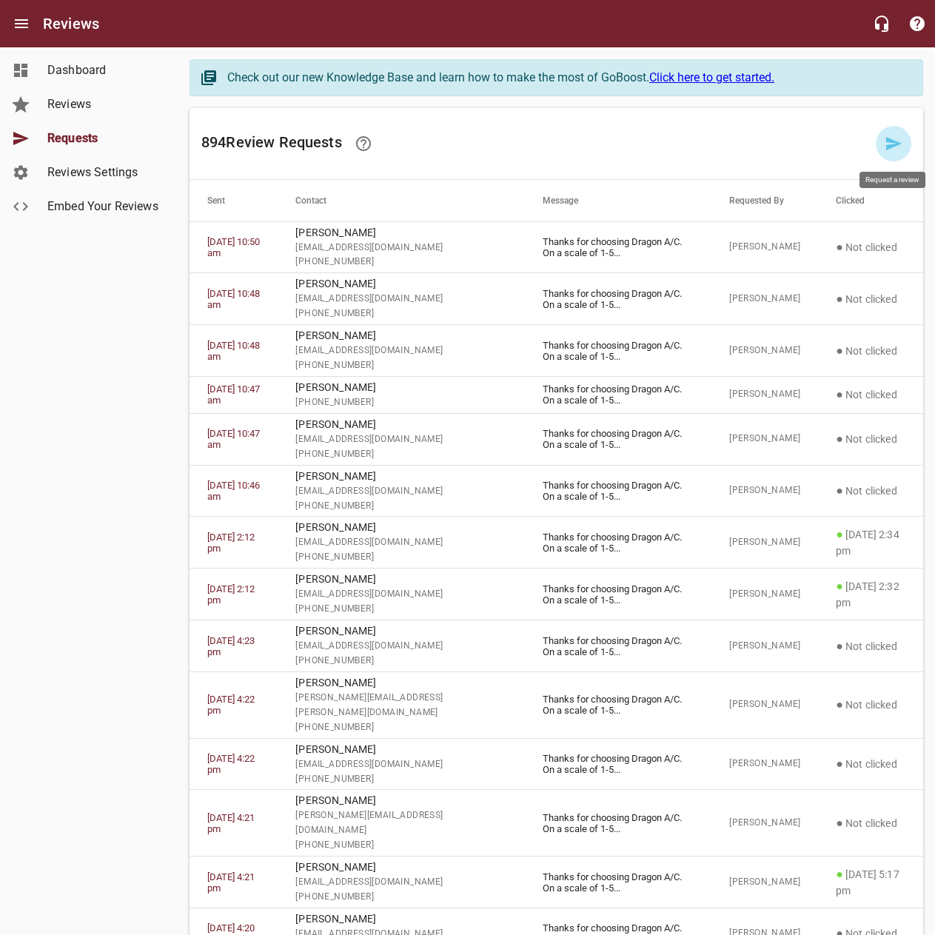
click at [896, 145] on icon at bounding box center [894, 143] width 16 height 13
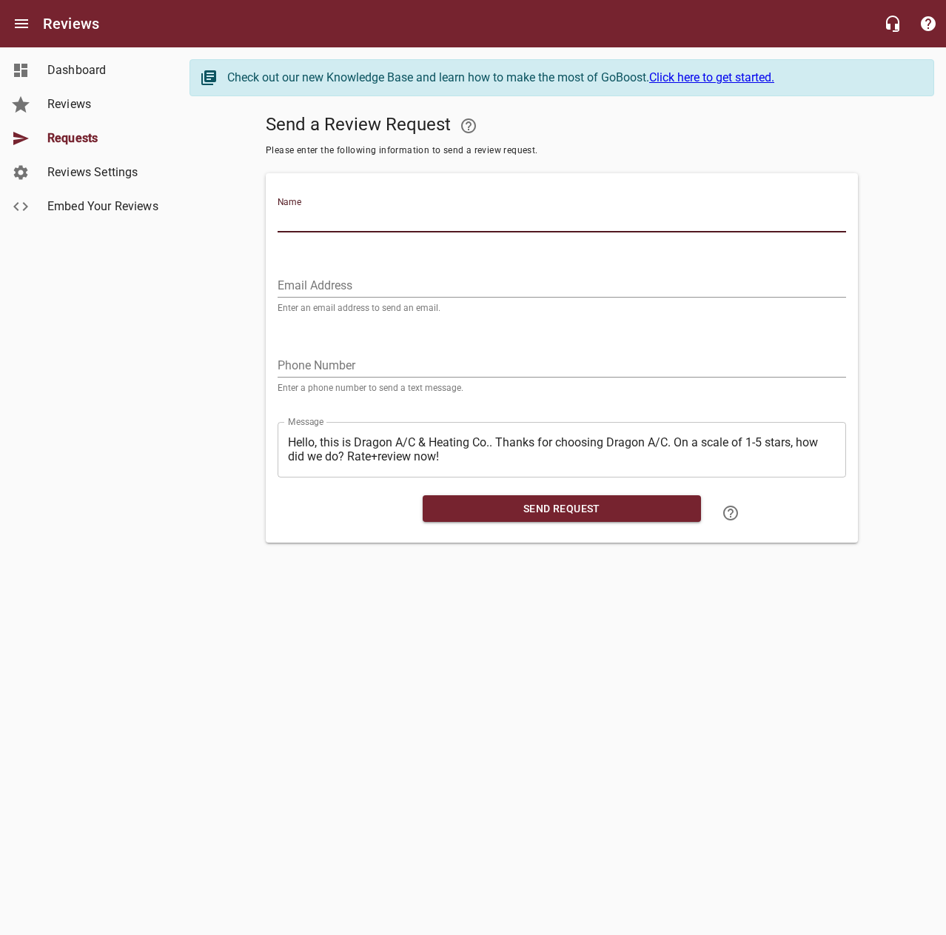
drag, startPoint x: 811, startPoint y: 219, endPoint x: 866, endPoint y: 144, distance: 93.1
click at [811, 217] on input "Name" at bounding box center [562, 221] width 568 height 24
type input "[PERSON_NAME]"
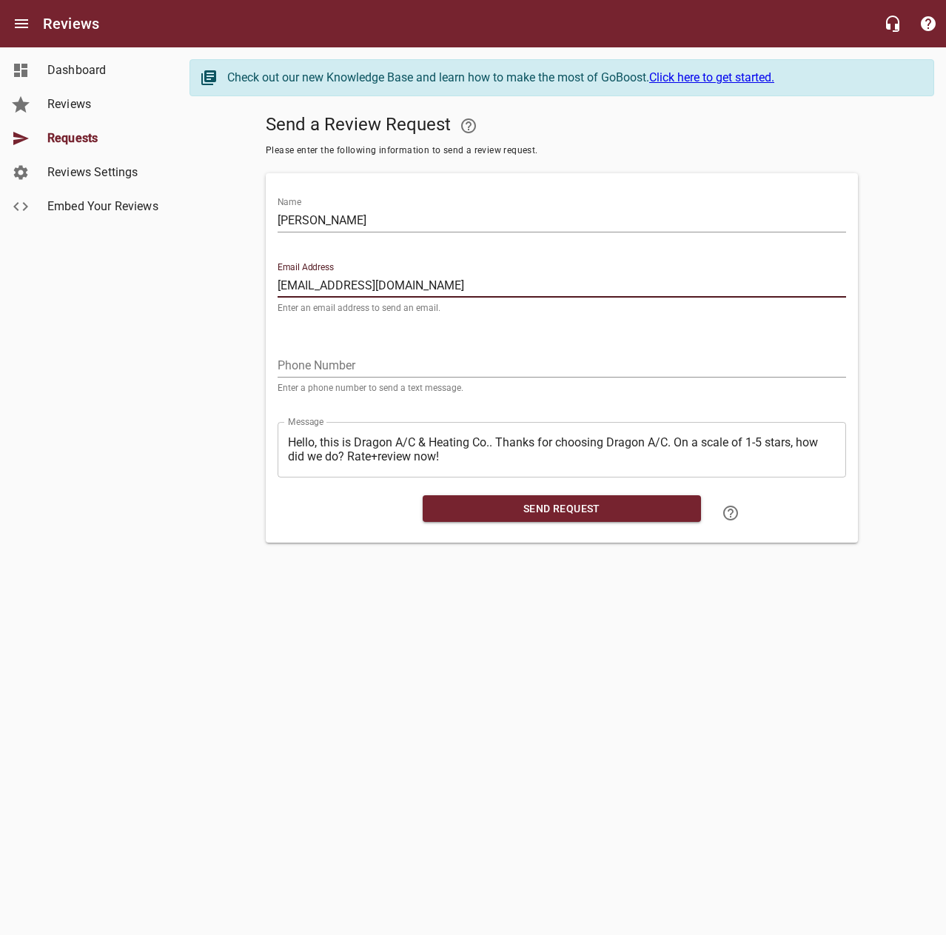
type input "[EMAIL_ADDRESS][DOMAIN_NAME]"
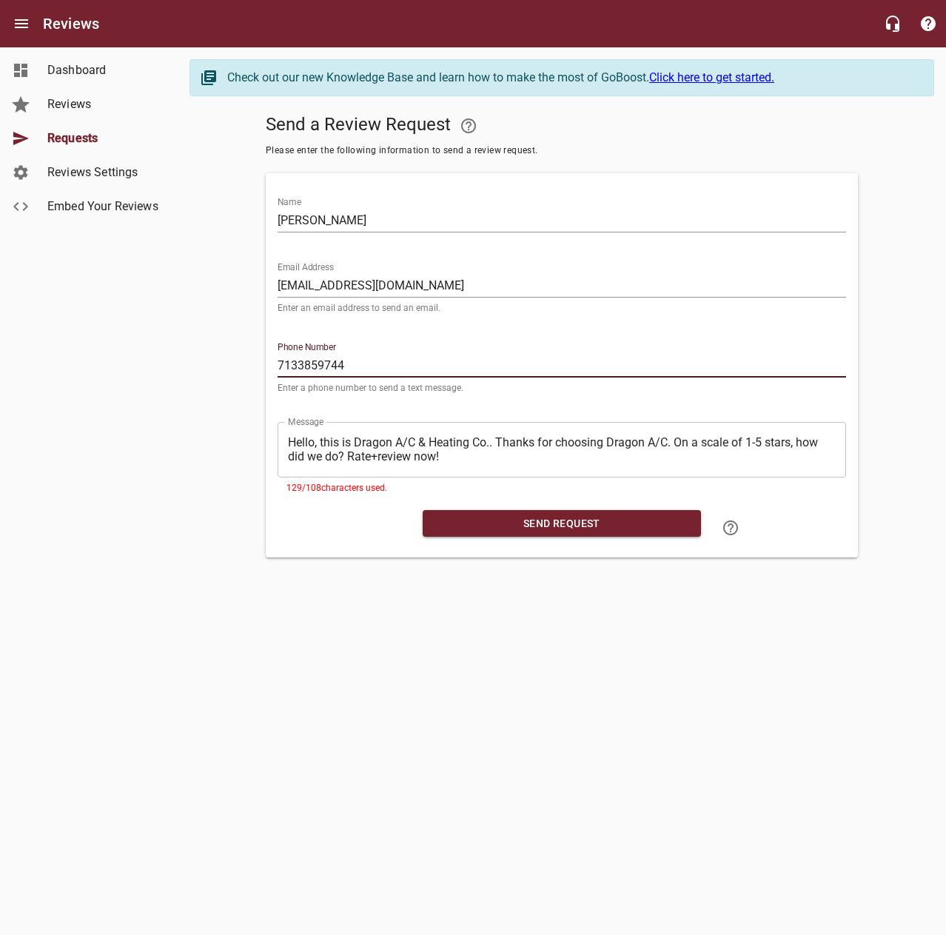
type input "7133859744"
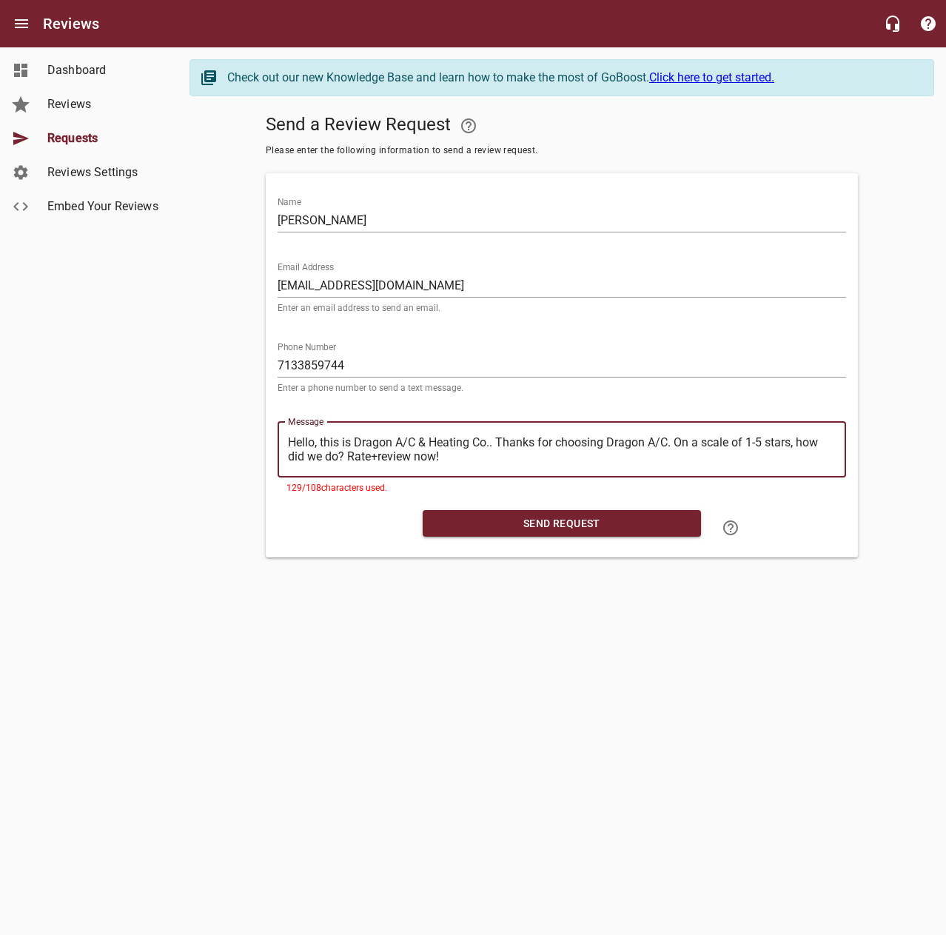
drag, startPoint x: 497, startPoint y: 438, endPoint x: 231, endPoint y: 426, distance: 266.0
click at [231, 426] on div "Send a Review Request Please enter the following information to send a review r…" at bounding box center [561, 332] width 745 height 449
type textarea "Thanks for choosing Dragon A/C. On a scale of 1-5 stars, how did we do? Rate+re…"
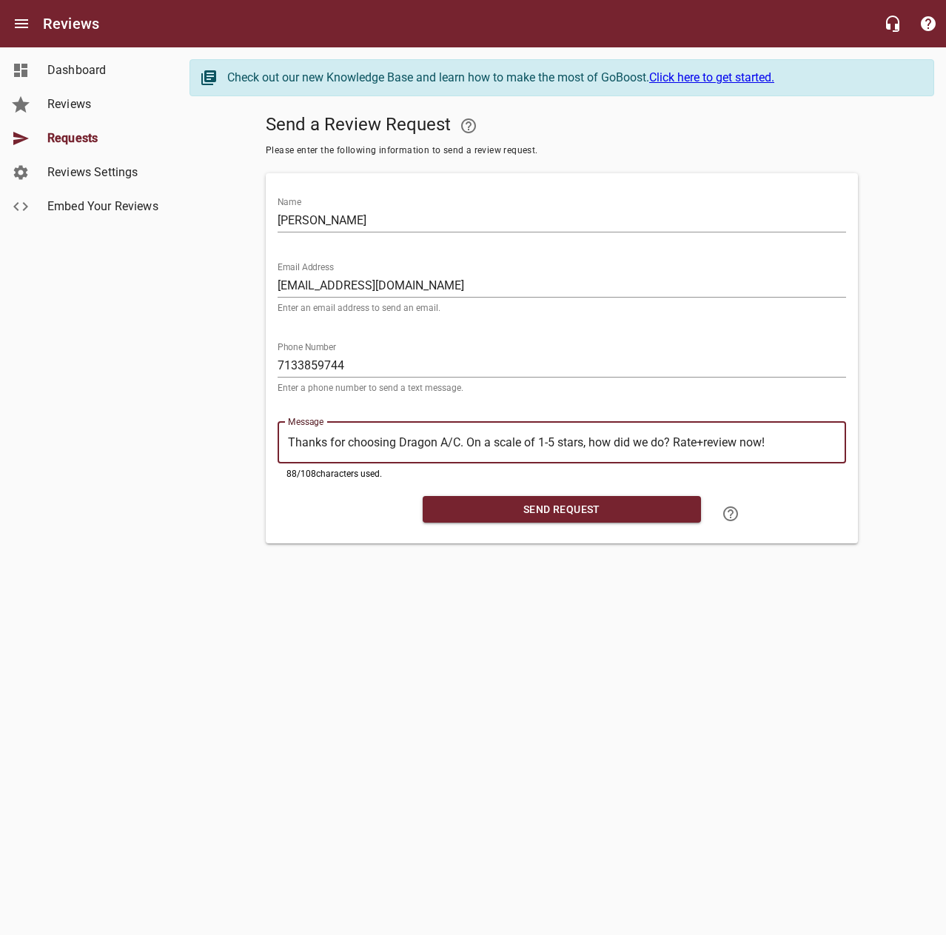
type textarea "Thanks for choosing Dragon A/C. On a scale of 1-5 stars, how did we do? Rate+re…"
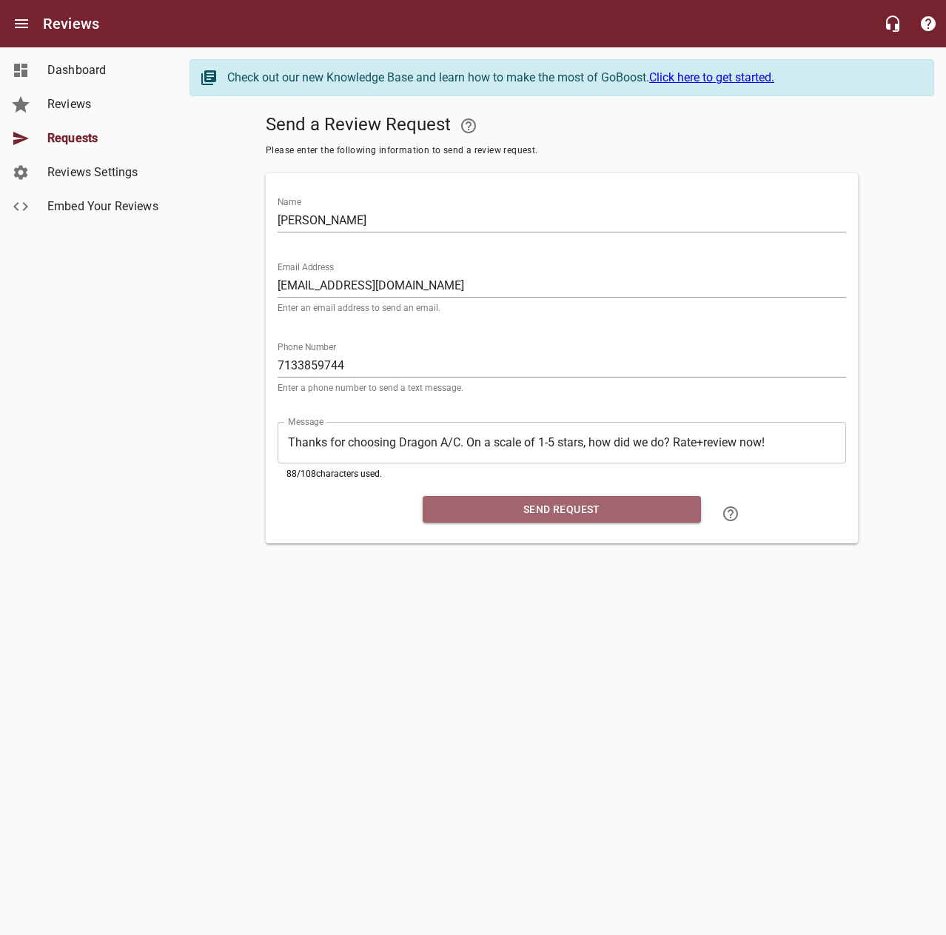
click at [455, 502] on span "Send Request" at bounding box center [562, 509] width 255 height 19
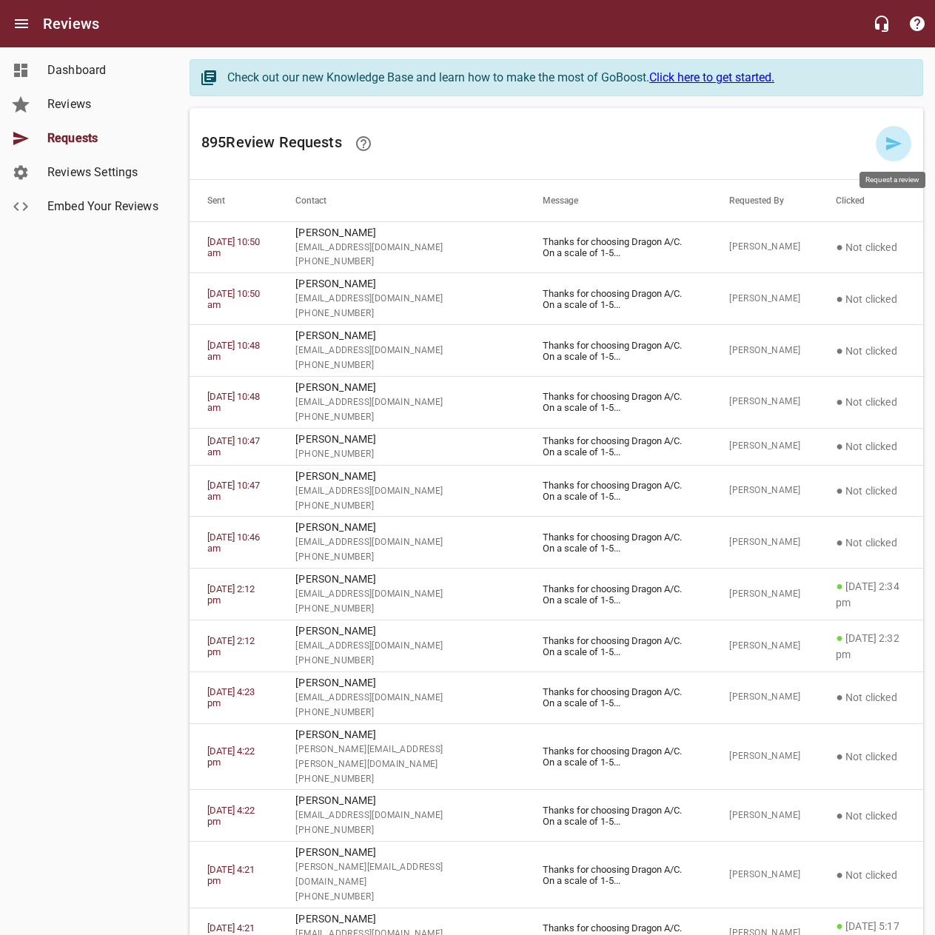
click at [879, 143] on link at bounding box center [894, 144] width 36 height 36
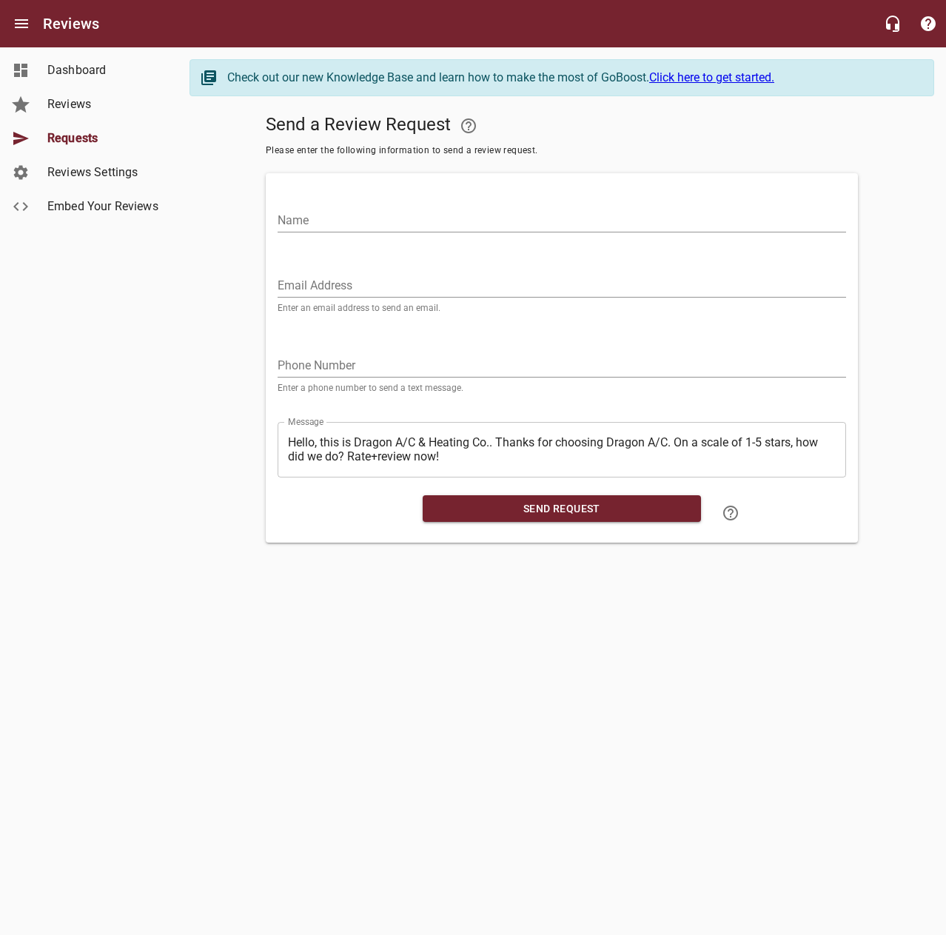
drag, startPoint x: 788, startPoint y: 224, endPoint x: 790, endPoint y: 208, distance: 15.6
click at [788, 218] on input "Name" at bounding box center [562, 221] width 568 height 24
type input "[PERSON_NAME]"
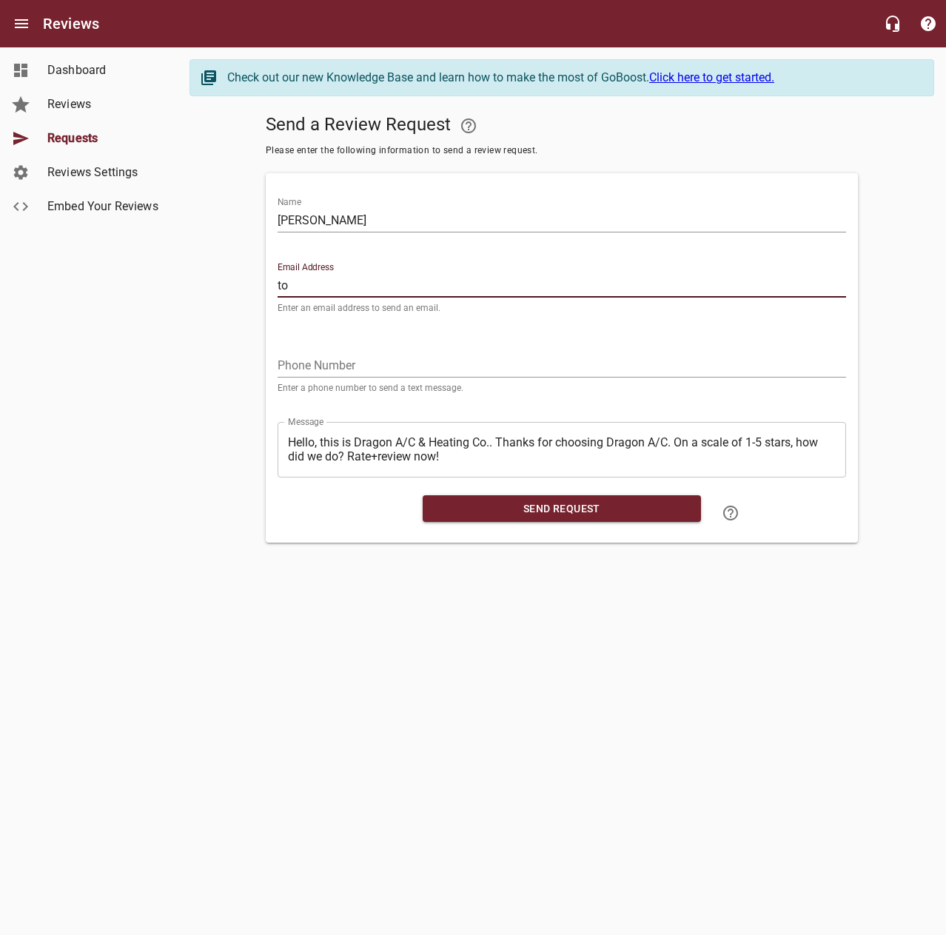
type input "t"
type input "[EMAIL_ADDRESS][DOMAIN_NAME]"
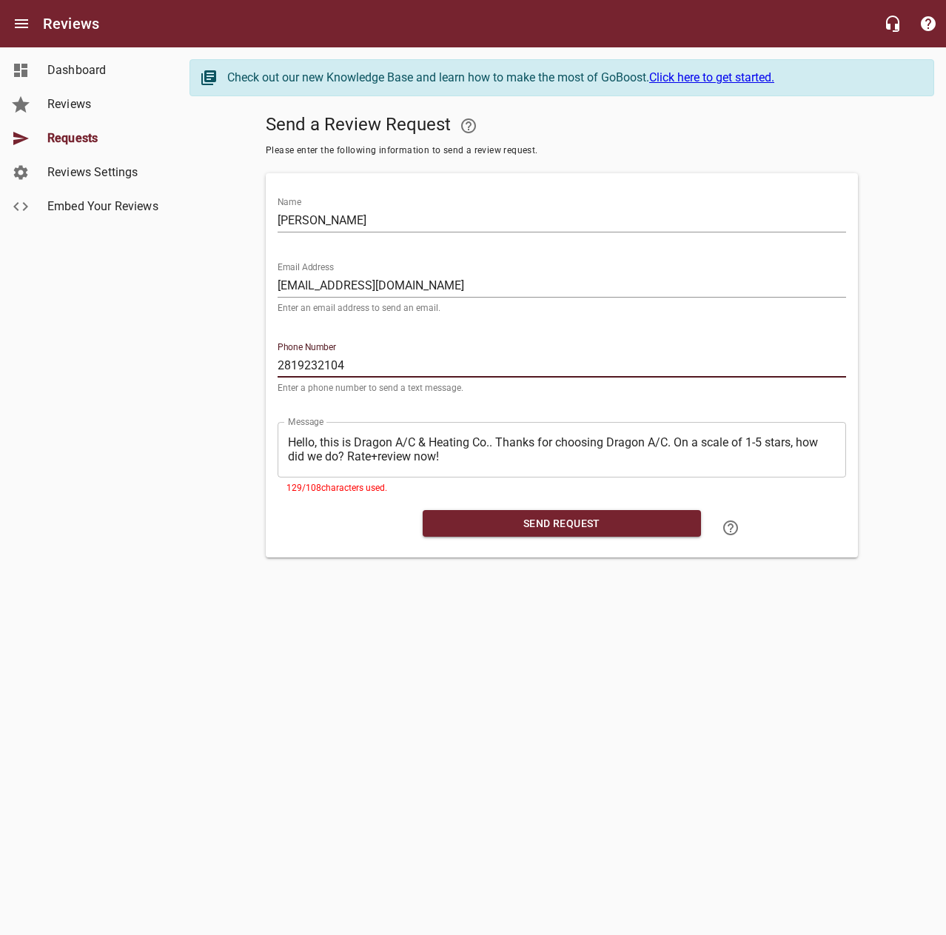
type input "2819232104"
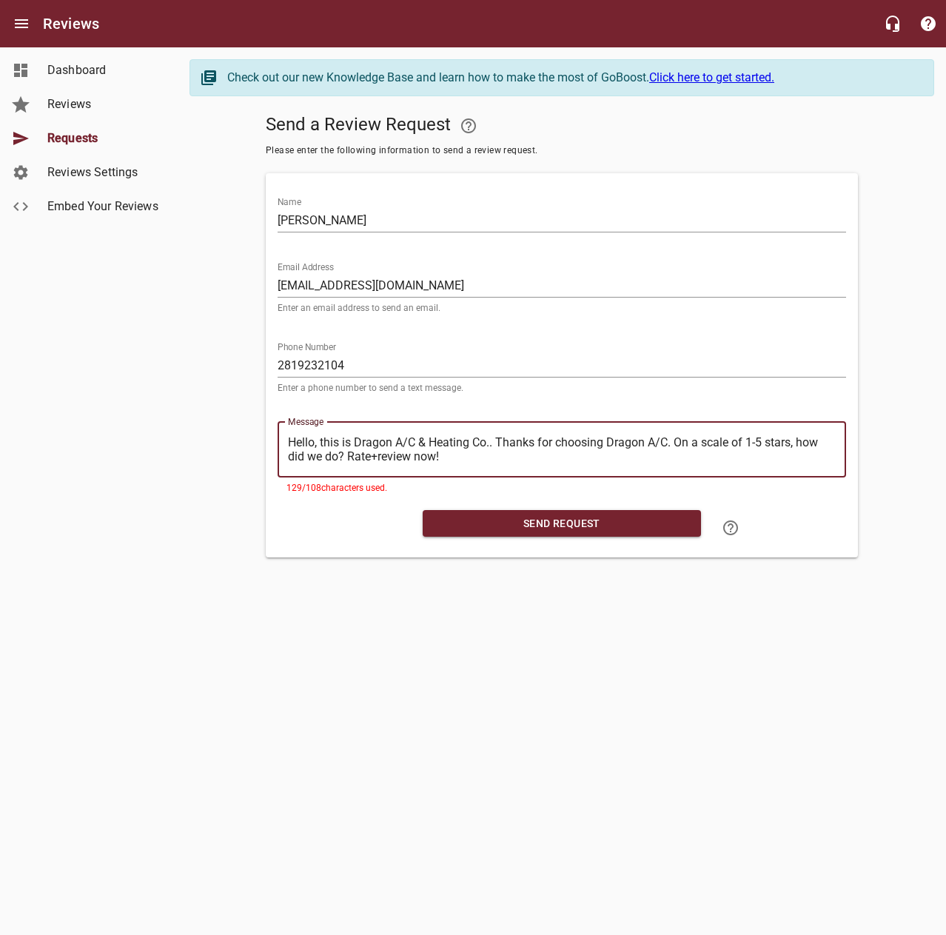
drag, startPoint x: 496, startPoint y: 443, endPoint x: 266, endPoint y: 434, distance: 229.6
click at [266, 434] on div "Name [PERSON_NAME] Email Address [EMAIL_ADDRESS][DOMAIN_NAME] Enter an email ad…" at bounding box center [562, 365] width 592 height 384
type textarea "Thanks for choosing Dragon A/C. On a scale of 1-5 stars, how did we do? Rate+re…"
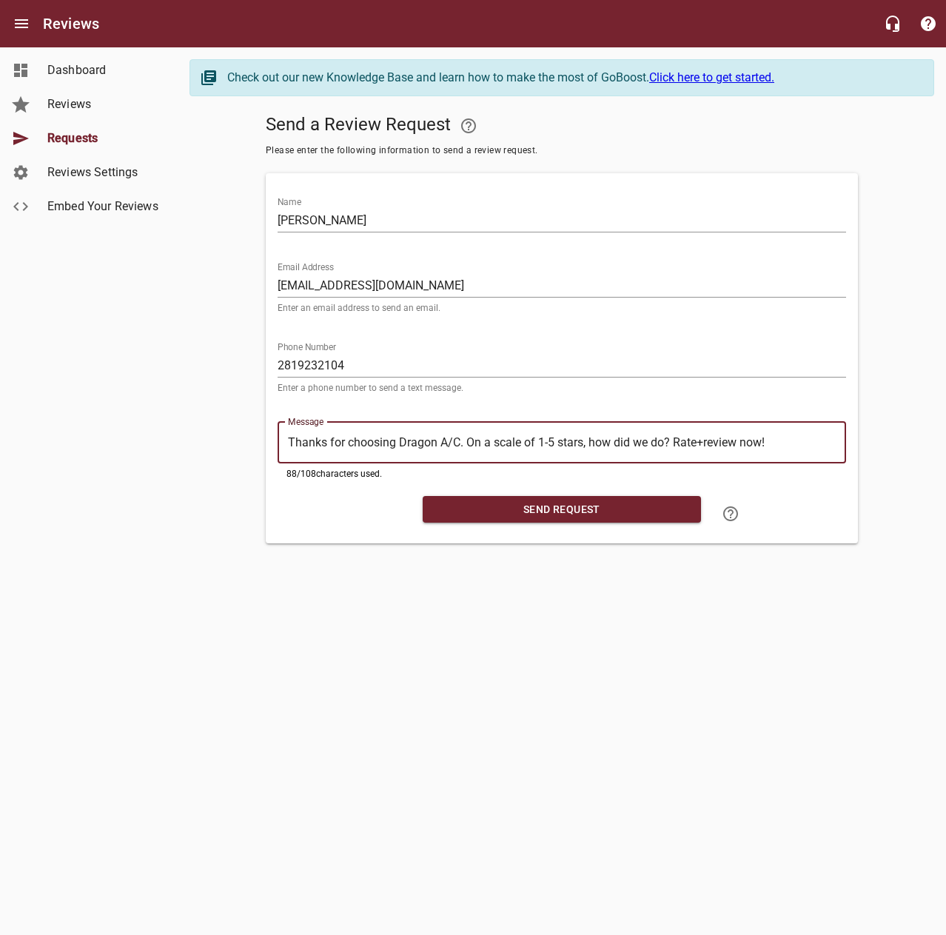
type textarea "Thanks for choosing Dragon A/C. On a scale of 1-5 stars, how did we do? Rate+re…"
click at [447, 501] on span "Send Request" at bounding box center [562, 509] width 255 height 19
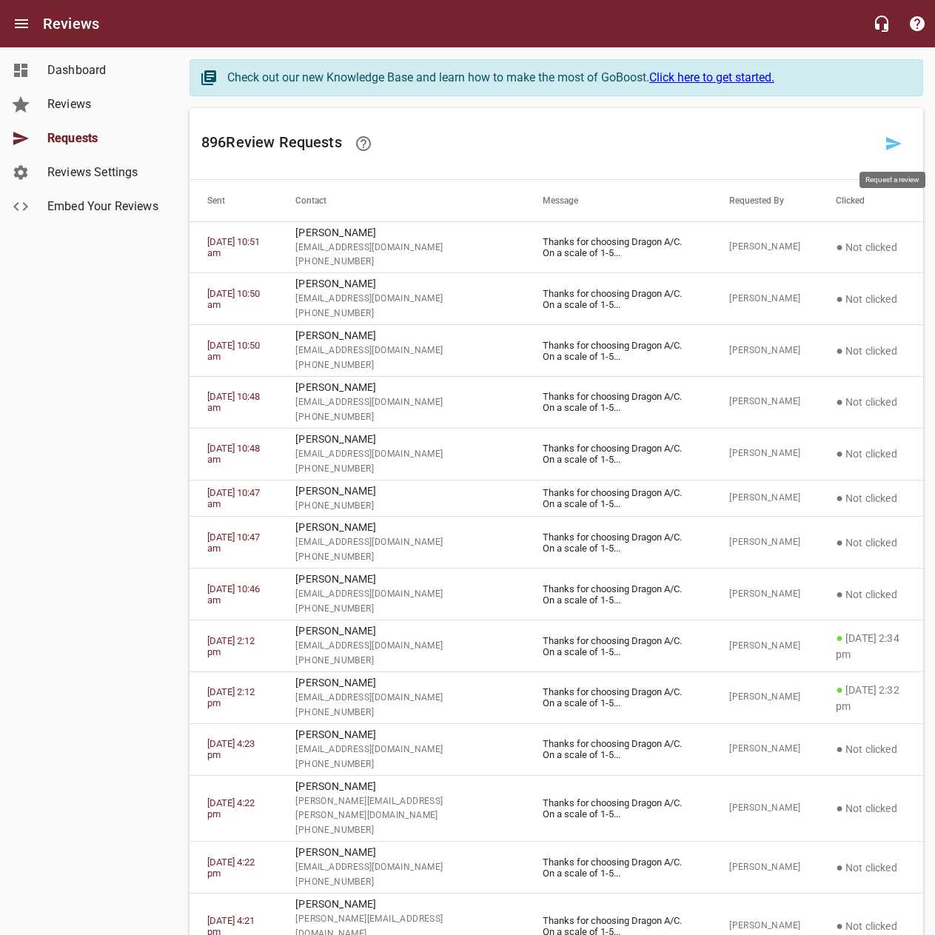
click at [888, 150] on icon at bounding box center [894, 143] width 16 height 13
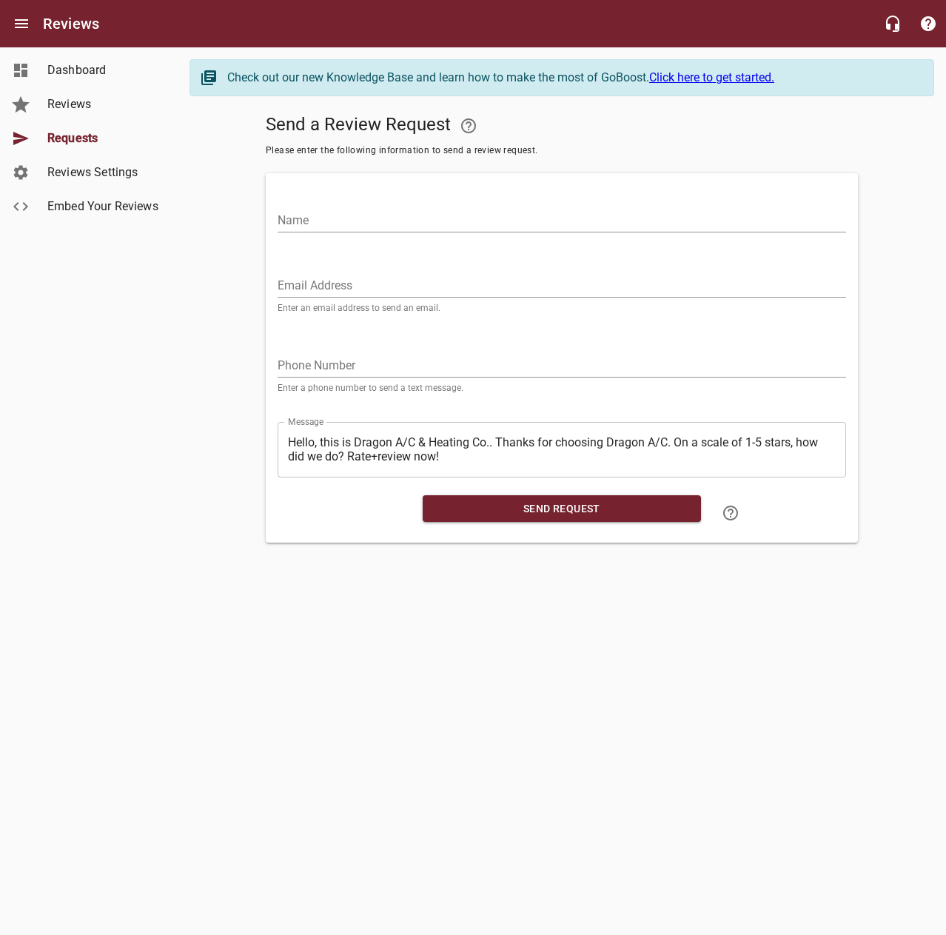
click at [791, 212] on input "Name" at bounding box center [562, 221] width 568 height 24
type input "[PERSON_NAME]"
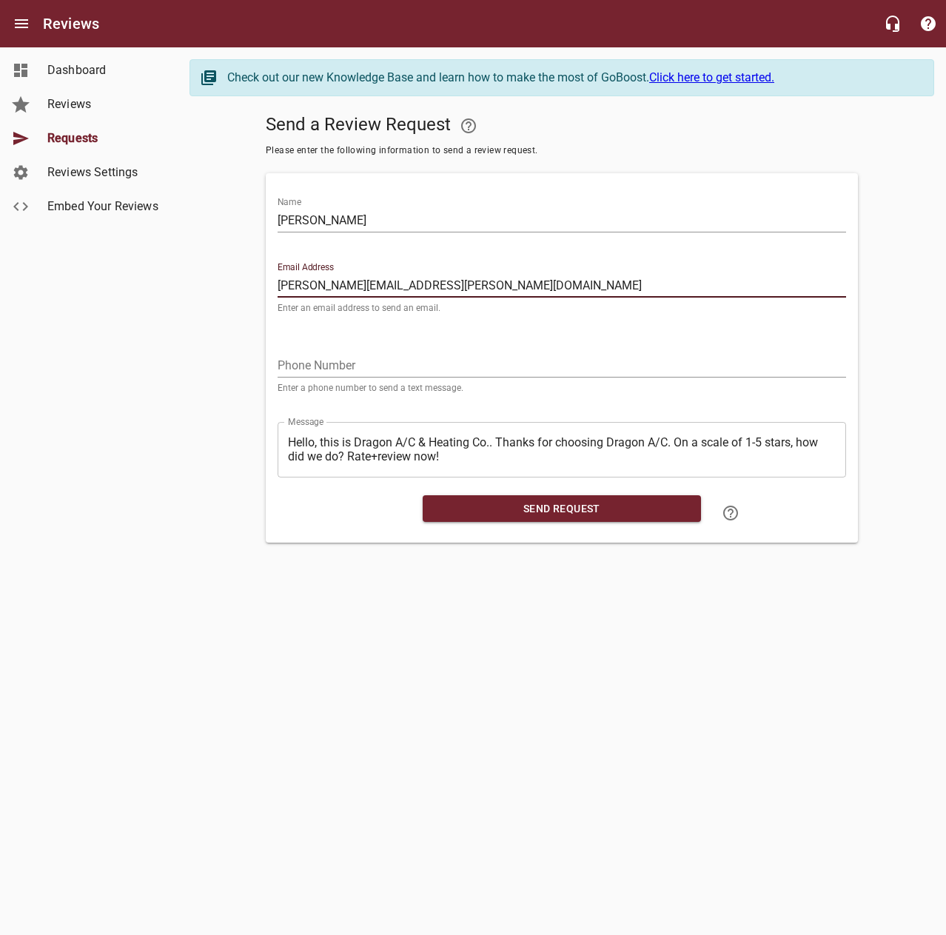
type input "[PERSON_NAME][EMAIL_ADDRESS][PERSON_NAME][DOMAIN_NAME]"
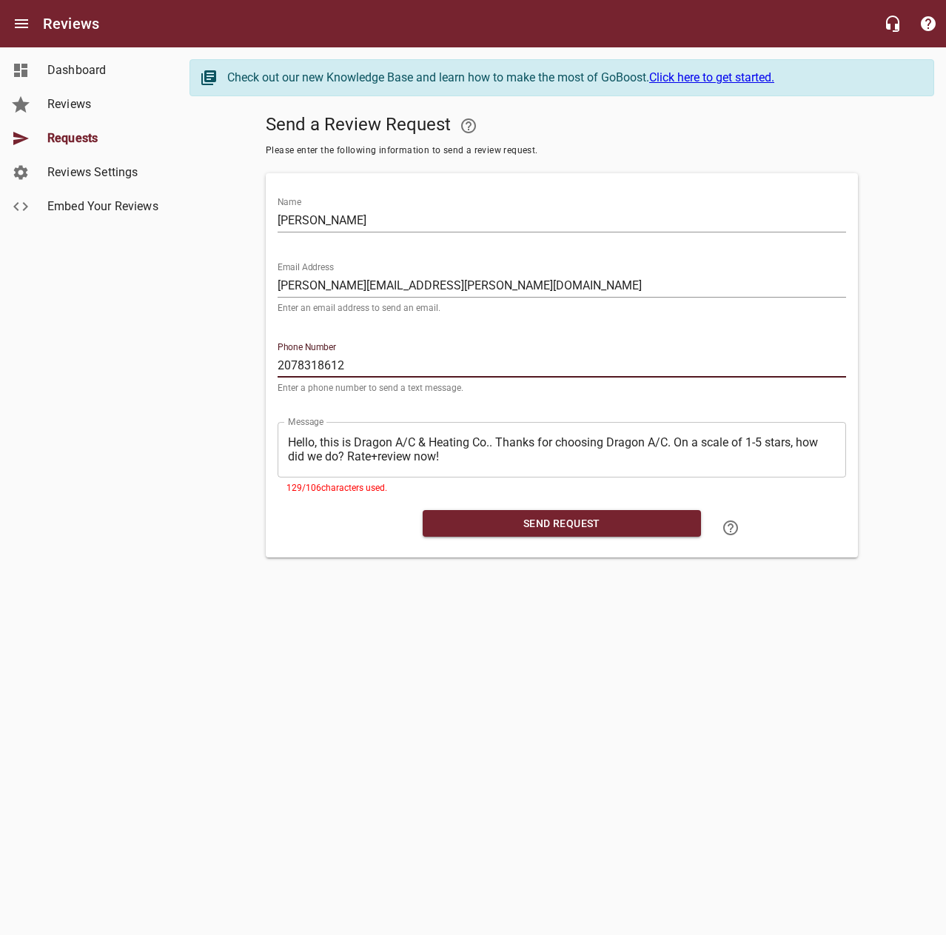
type input "2078318612"
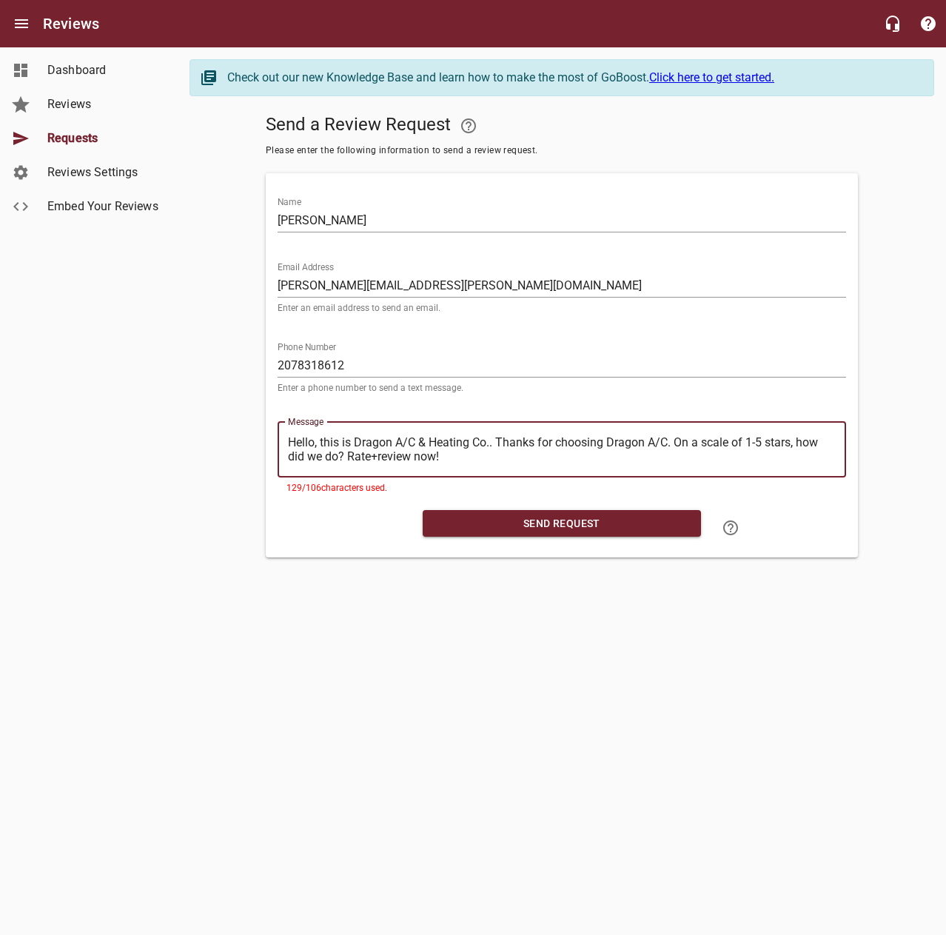
drag, startPoint x: 497, startPoint y: 438, endPoint x: 173, endPoint y: 420, distance: 324.7
click at [173, 420] on div "Dashboard Reviews Requests Reviews Settings Embed Your Reviews Check out our ne…" at bounding box center [473, 308] width 946 height 522
type textarea "Thanks for choosing Dragon A/C. On a scale of 1-5 stars, how did we do? Rate+re…"
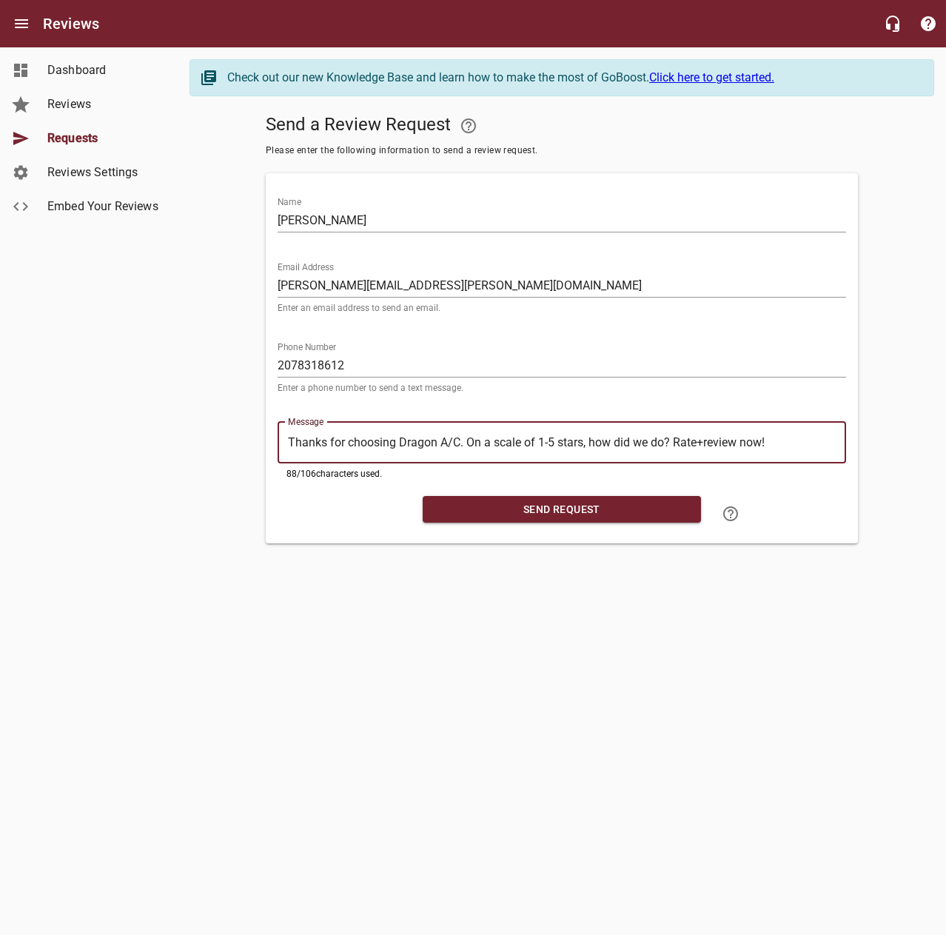
type textarea "Thanks for choosing Dragon A/C. On a scale of 1-5 stars, how did we do? Rate+re…"
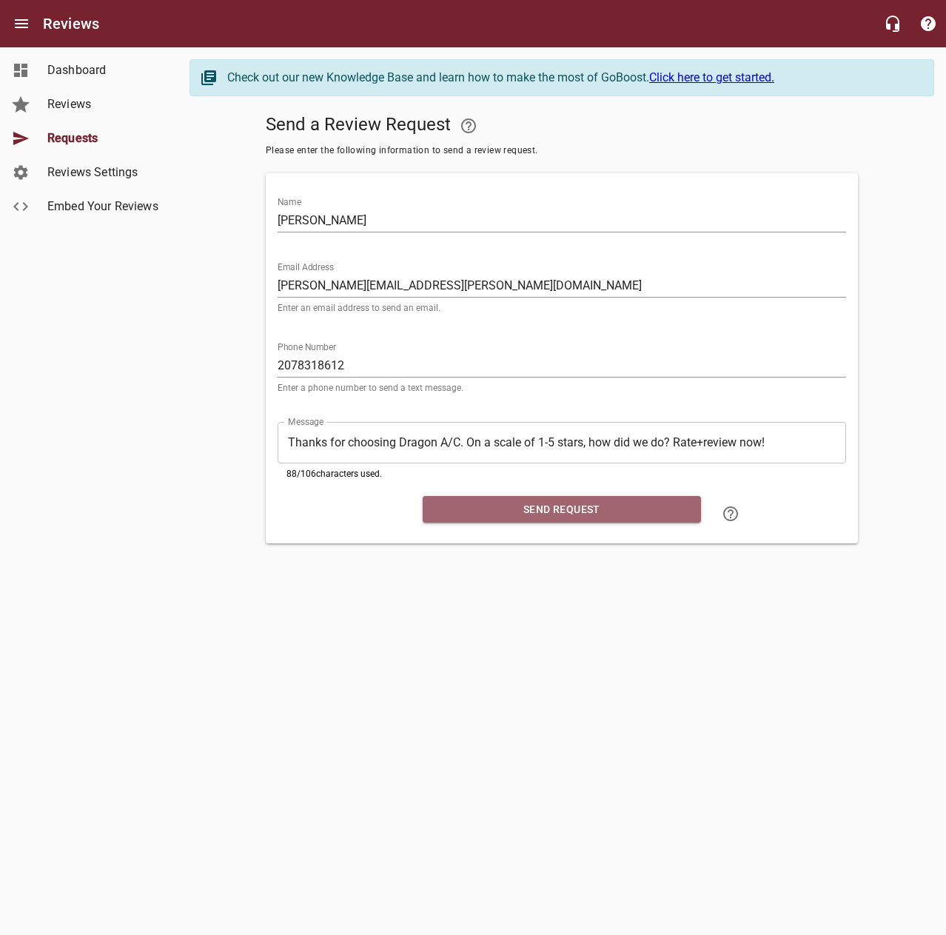
click at [526, 513] on span "Send Request" at bounding box center [562, 509] width 255 height 19
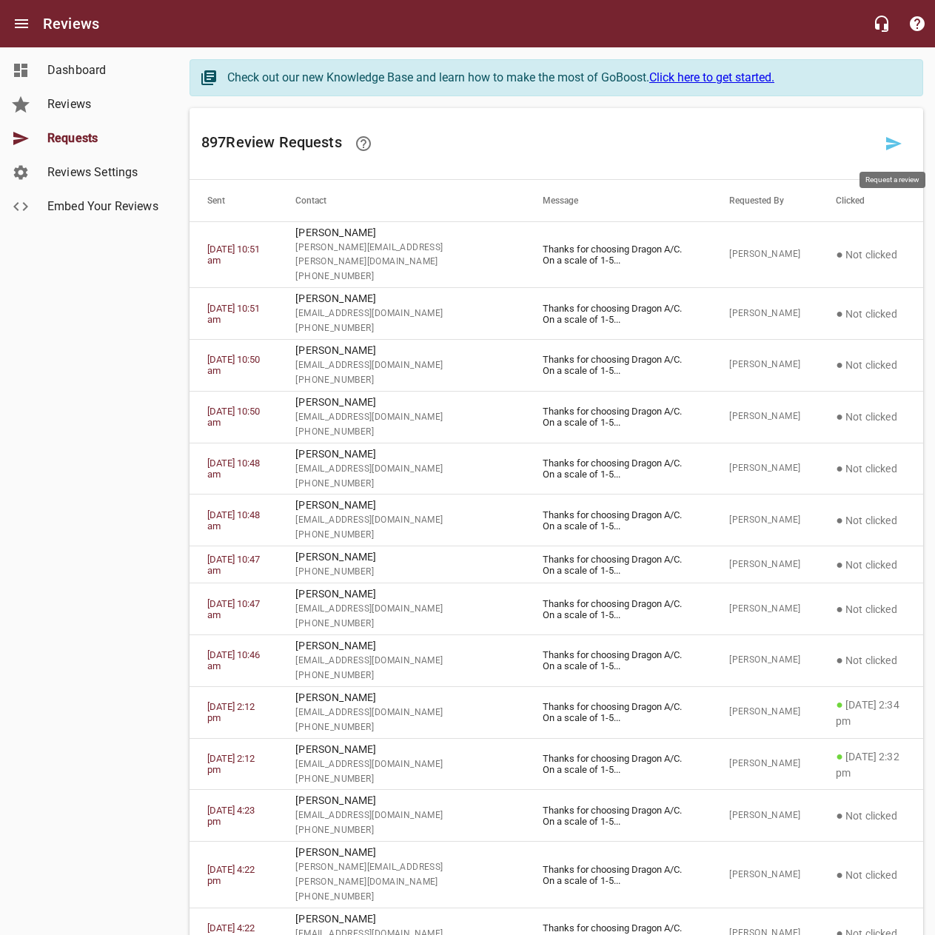
click at [896, 147] on icon at bounding box center [894, 144] width 18 height 18
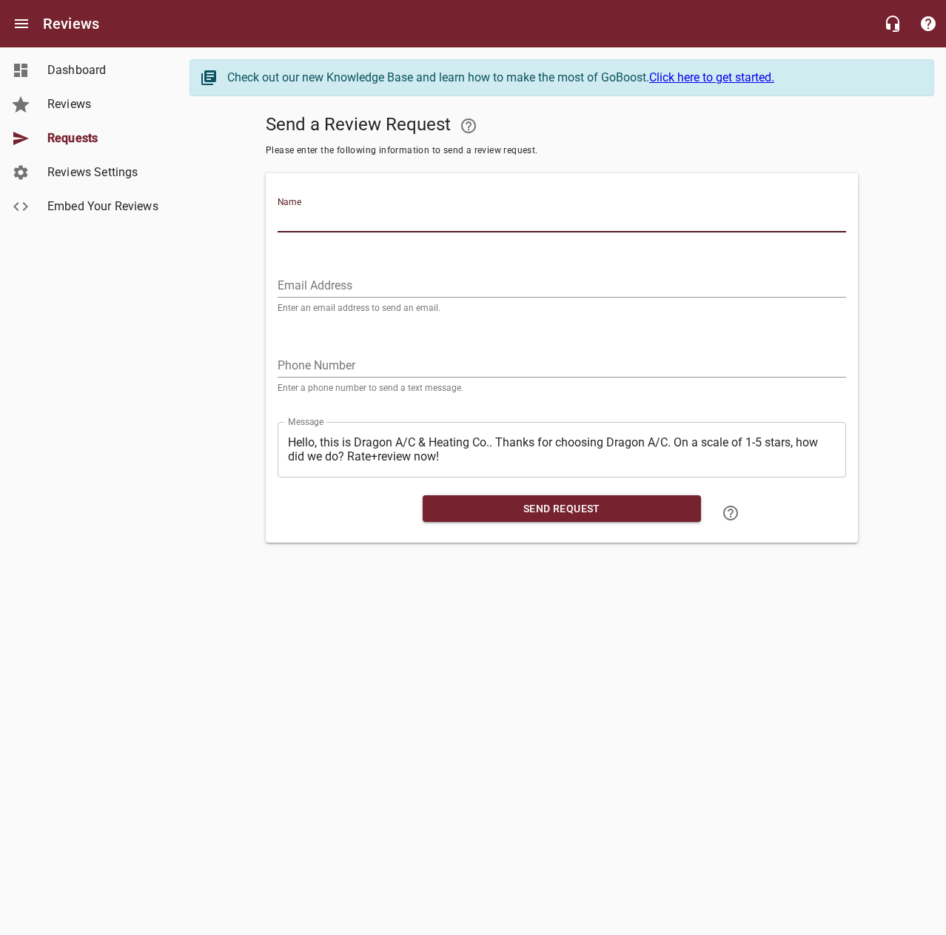
drag, startPoint x: 831, startPoint y: 220, endPoint x: 849, endPoint y: 161, distance: 61.8
click at [831, 218] on input "Name" at bounding box center [562, 221] width 568 height 24
type input "[PERSON_NAME] Pulling"
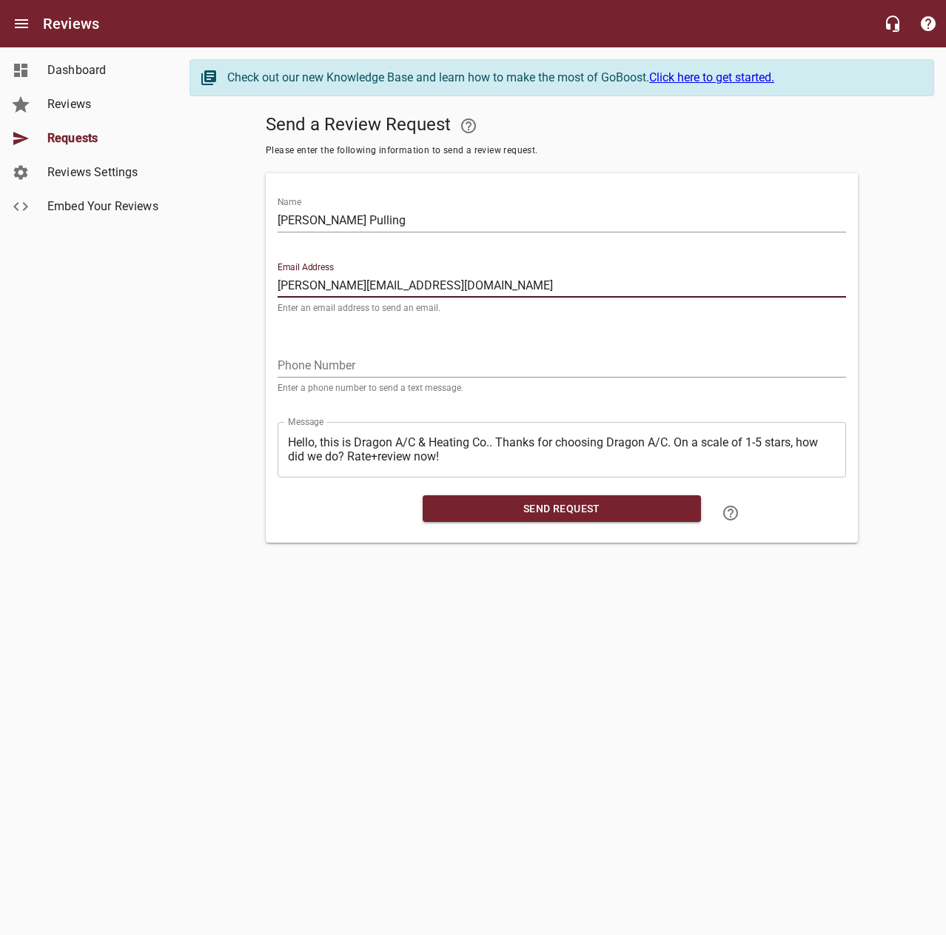
type input "[PERSON_NAME][EMAIL_ADDRESS][DOMAIN_NAME]"
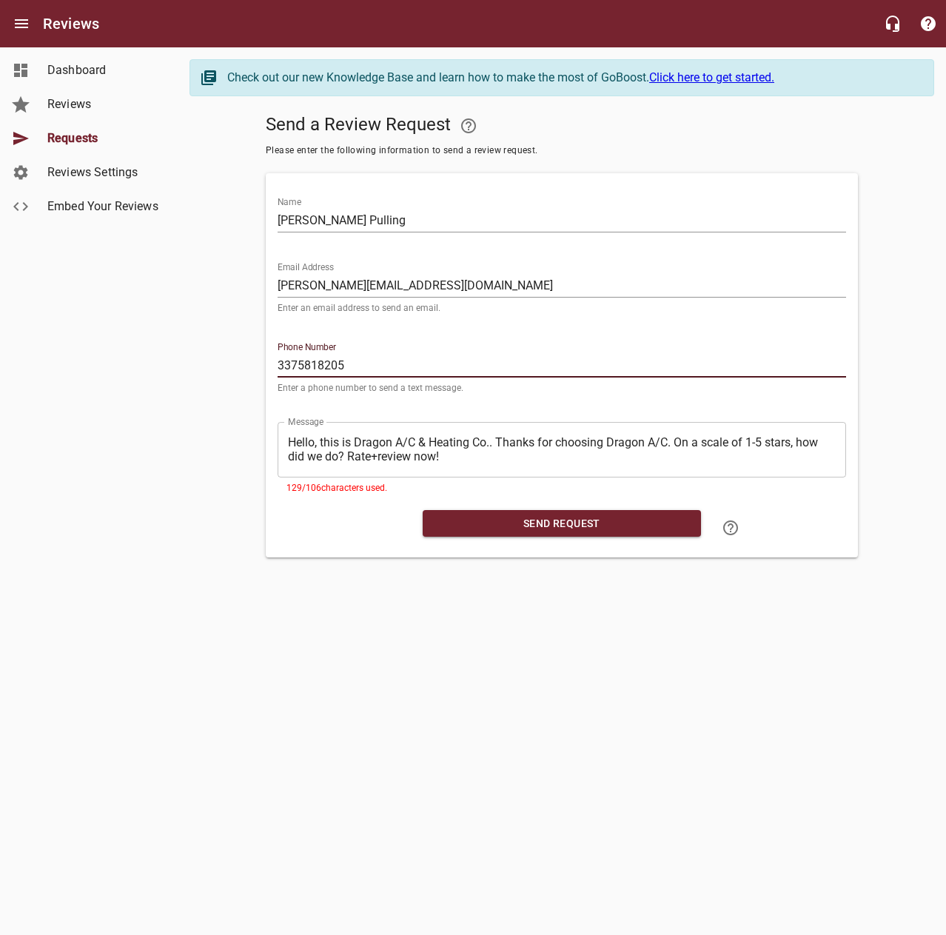
type input "3375818205"
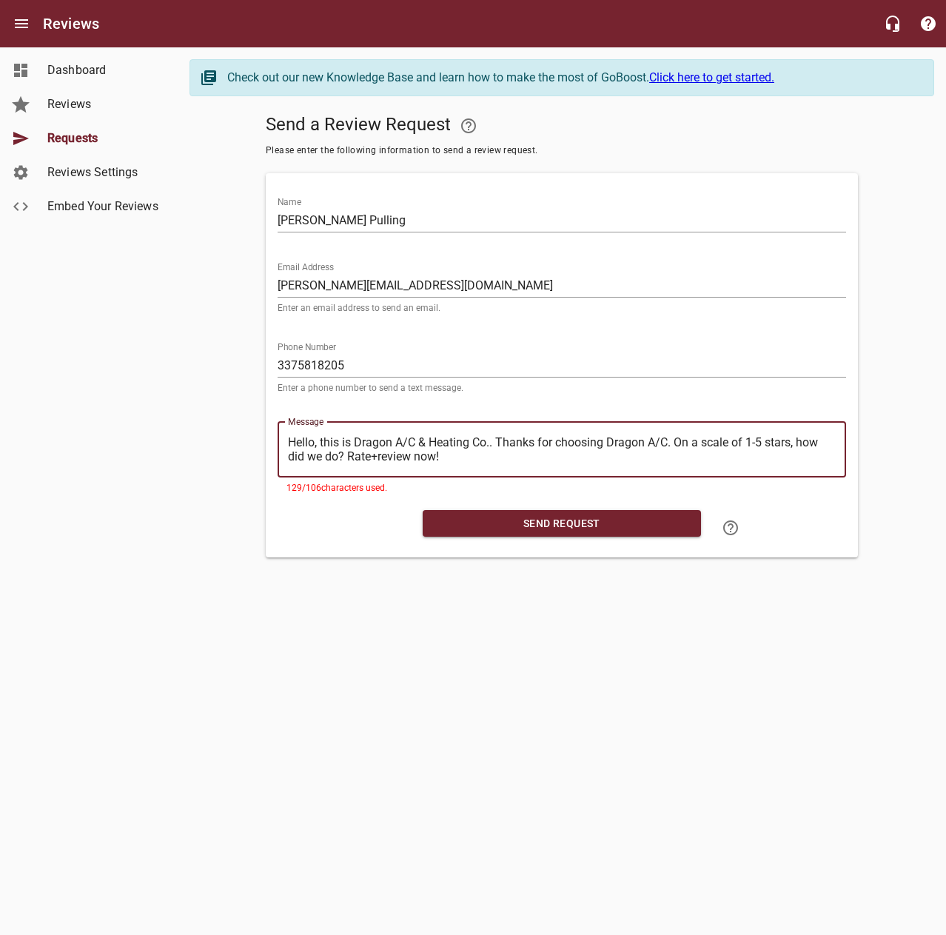
drag, startPoint x: 497, startPoint y: 441, endPoint x: 244, endPoint y: 432, distance: 254.1
click at [244, 432] on div "Send a Review Request Please enter the following information to send a review r…" at bounding box center [561, 332] width 745 height 449
type textarea "Thanks for choosing Dragon A/C. On a scale of 1-5 stars, how did we do? Rate+re…"
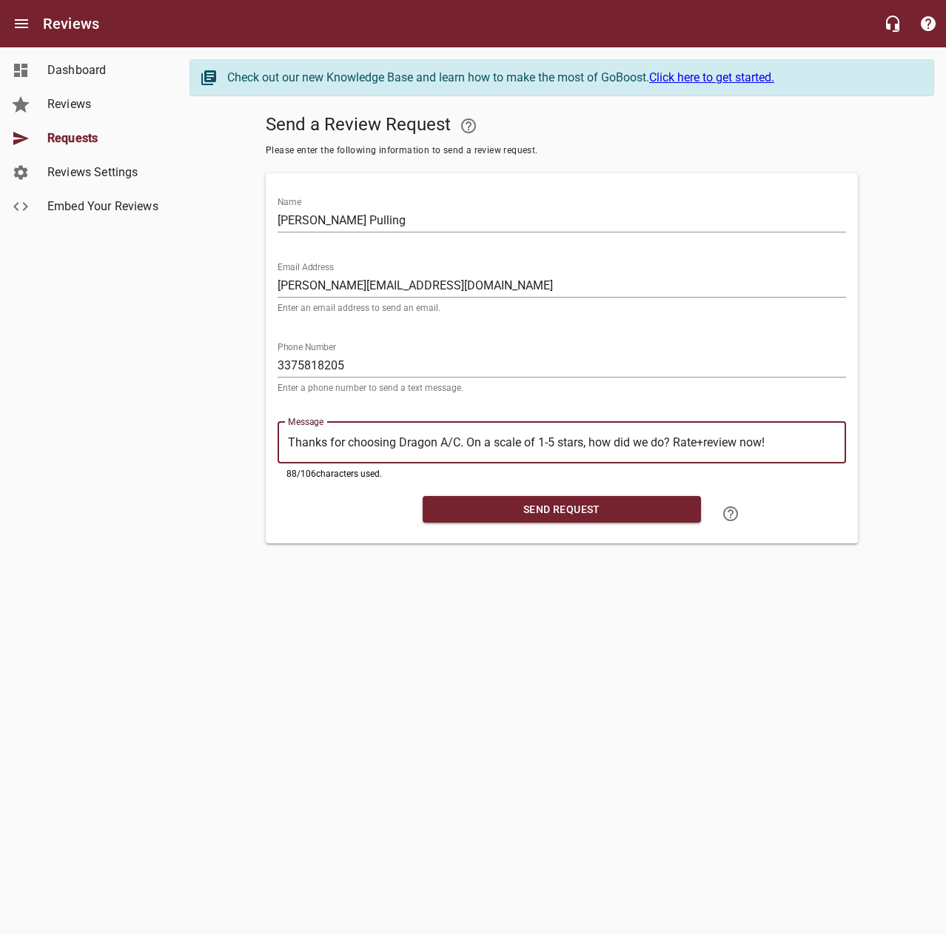
type textarea "Thanks for choosing Dragon A/C. On a scale of 1-5 stars, how did we do? Rate+re…"
click at [548, 503] on span "Send Request" at bounding box center [562, 509] width 255 height 19
